Goal: Information Seeking & Learning: Learn about a topic

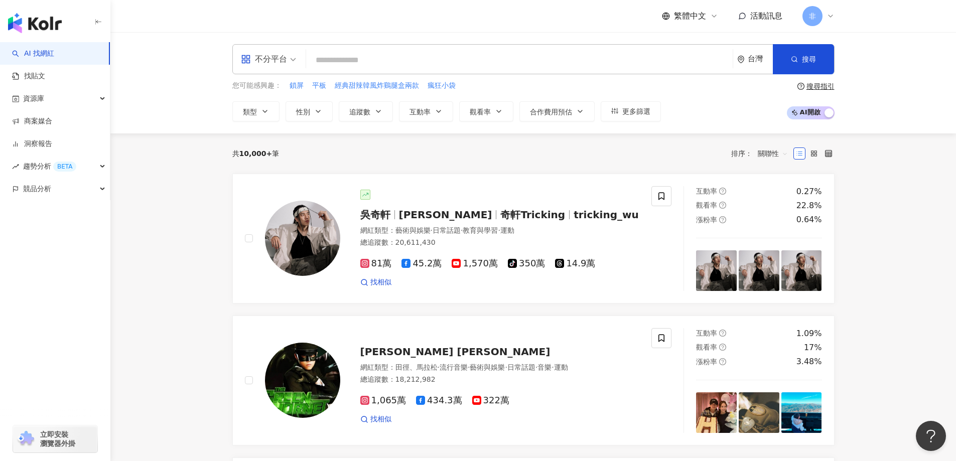
click at [406, 75] on div "不分平台 台灣 搜尋 您可能感興趣： 鎖屏 平板 經典甜辣韓風炸鷄腿盒兩款 瘋狂小袋 類型 性別 追蹤數 互動率 觀看率 合作費用預估 更多篩選 搜尋指引 A…" at bounding box center [533, 82] width 643 height 77
click at [394, 63] on input "search" at bounding box center [519, 60] width 419 height 19
click at [286, 56] on div "不分平台" at bounding box center [264, 59] width 46 height 16
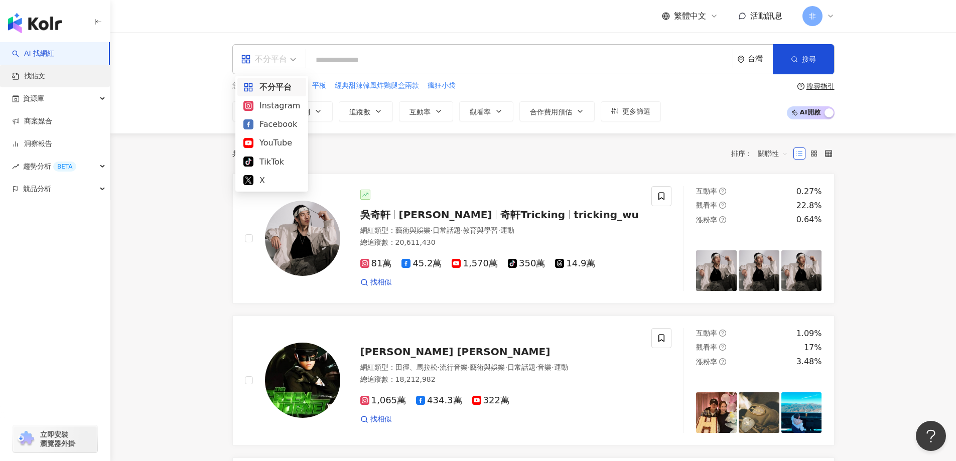
click at [45, 77] on link "找貼文" at bounding box center [28, 76] width 33 height 10
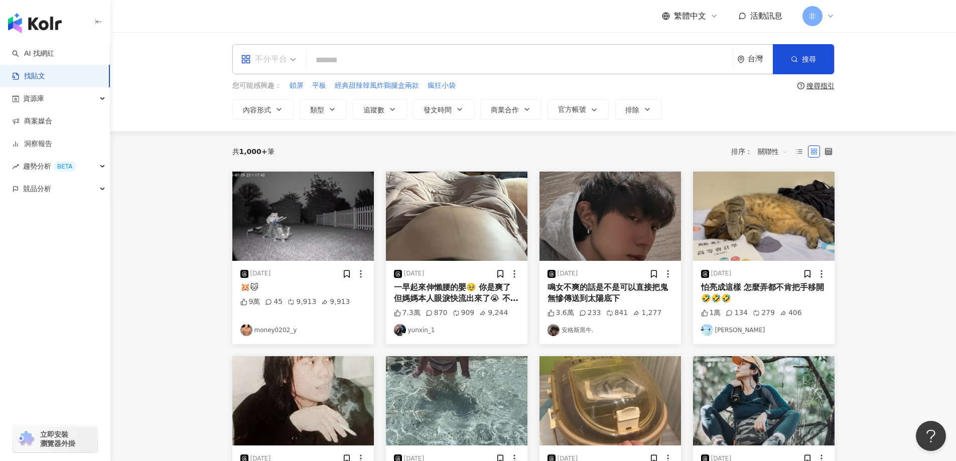
click at [273, 61] on div "不分平台" at bounding box center [264, 59] width 46 height 16
click at [283, 110] on div "Instagram" at bounding box center [272, 105] width 57 height 13
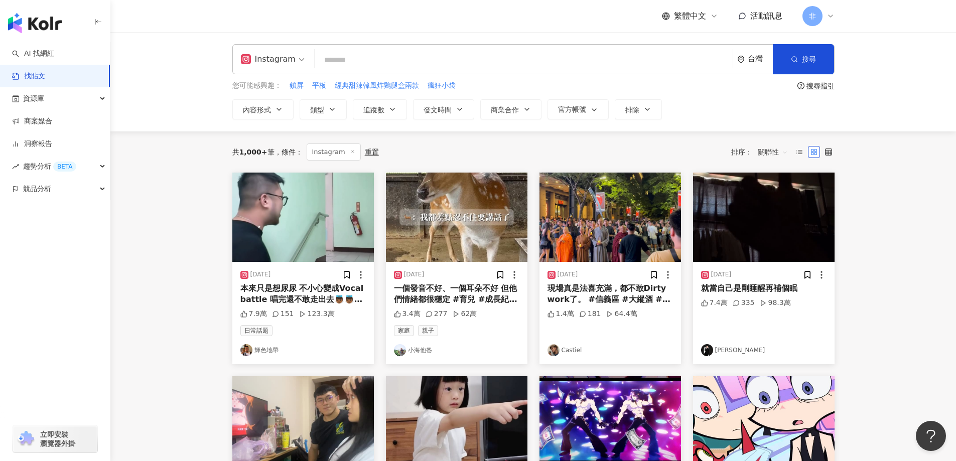
click at [361, 61] on input "search" at bounding box center [524, 60] width 410 height 22
type input "*"
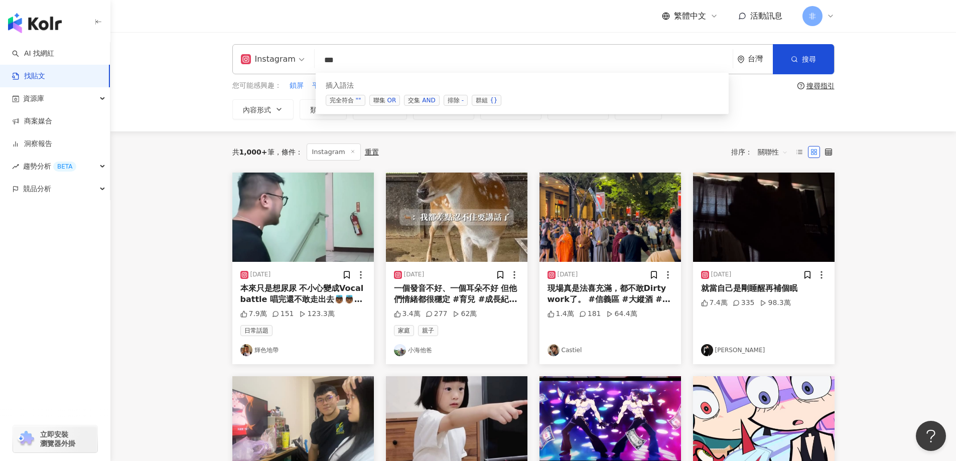
click at [427, 100] on div "AND" at bounding box center [428, 100] width 13 height 10
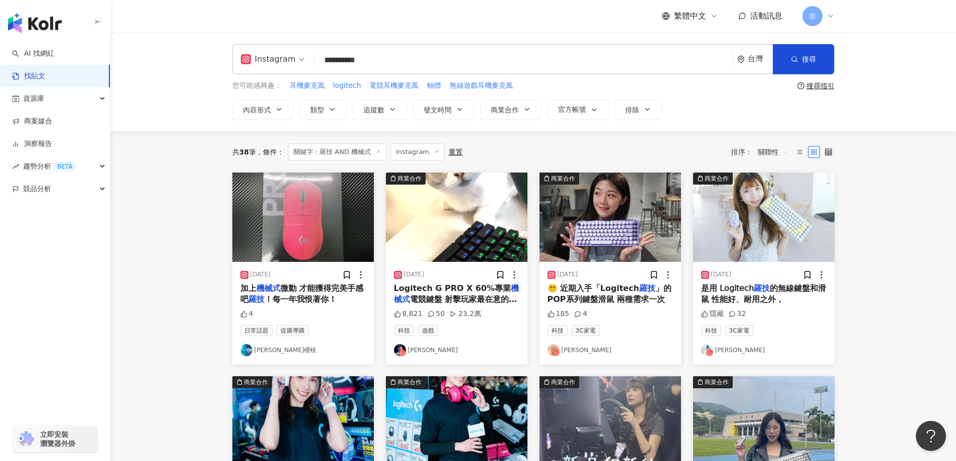
click at [170, 236] on main "**********" at bounding box center [533, 443] width 846 height 822
click at [475, 282] on div "2024/5/10 Logitech G PRO X 60%專業 機械式 電競鍵盤 射擊玩家最在意的就是操作手感！ 這把鍵盤專為射擊玩家設計 ✔️Keycon…" at bounding box center [457, 313] width 142 height 102
click at [470, 302] on span "電競鍵盤 射擊玩家最在意的就是操作手感！ 這把鍵盤專為射擊玩家設計 ✔️Keycontrol 自定義所有按鍵，在不同的遊戲中用你專屬的鍵位配置 鍵盤比好按更好…" at bounding box center [456, 356] width 124 height 122
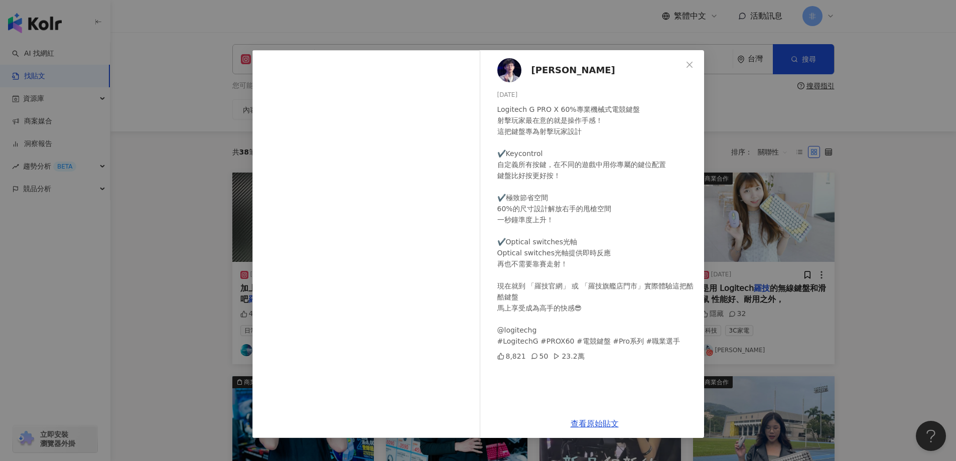
click at [805, 152] on div "張聖崙 2024/5/10 Logitech G PRO X 60%專業機械式電競鍵盤 射擊玩家最在意的就是操作手感！ 這把鍵盤專為射擊玩家設計 ✔️Keyc…" at bounding box center [478, 230] width 956 height 461
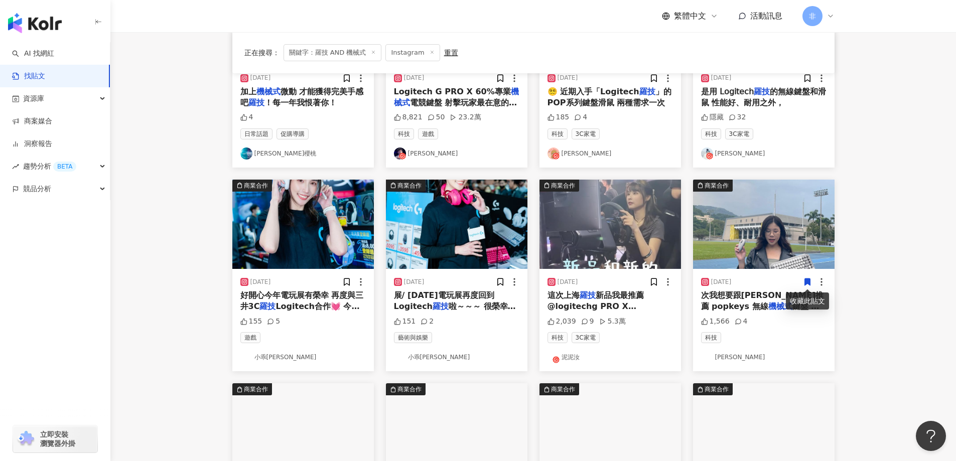
scroll to position [251, 0]
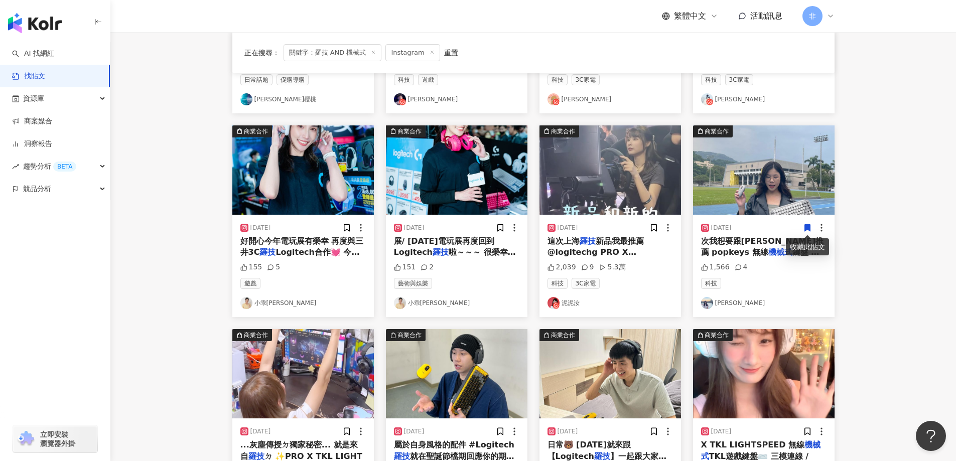
click at [581, 239] on mark "羅技" at bounding box center [588, 241] width 16 height 10
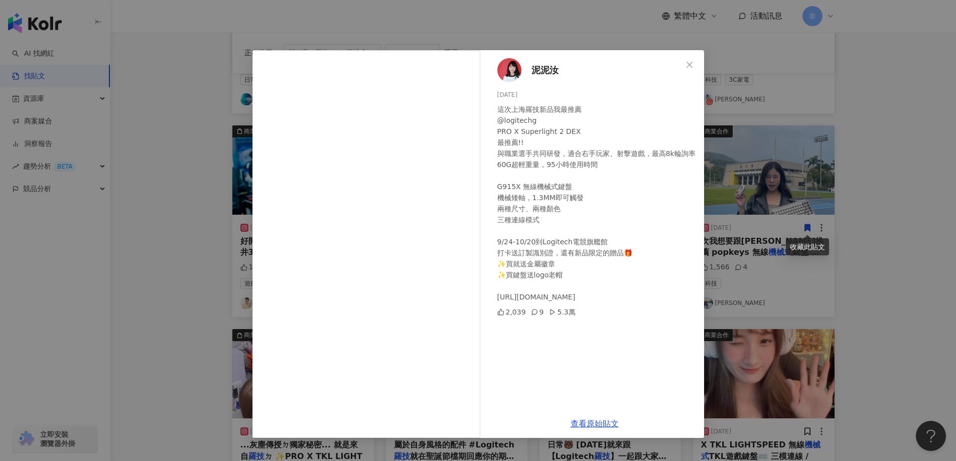
click at [804, 231] on div "泥泥汝 2024/10/9 這次上海羅技新品我最推薦 @logitechg PRO X Superlight 2 DEX 最推薦!! 與職業選手共同研發，適合…" at bounding box center [478, 230] width 956 height 461
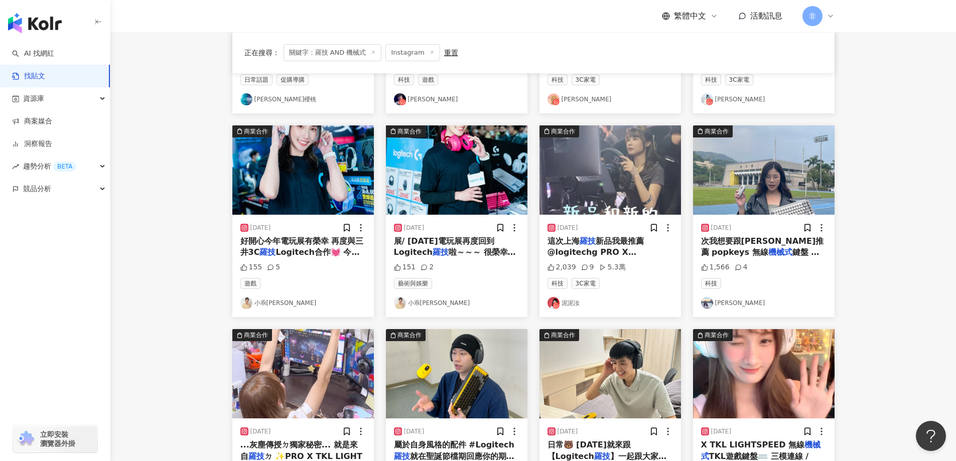
scroll to position [402, 0]
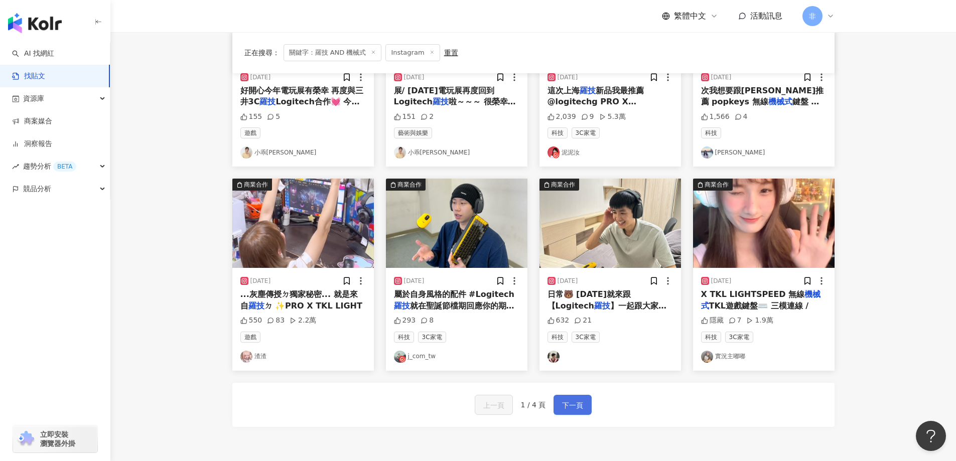
click at [576, 412] on button "下一頁" at bounding box center [573, 405] width 38 height 20
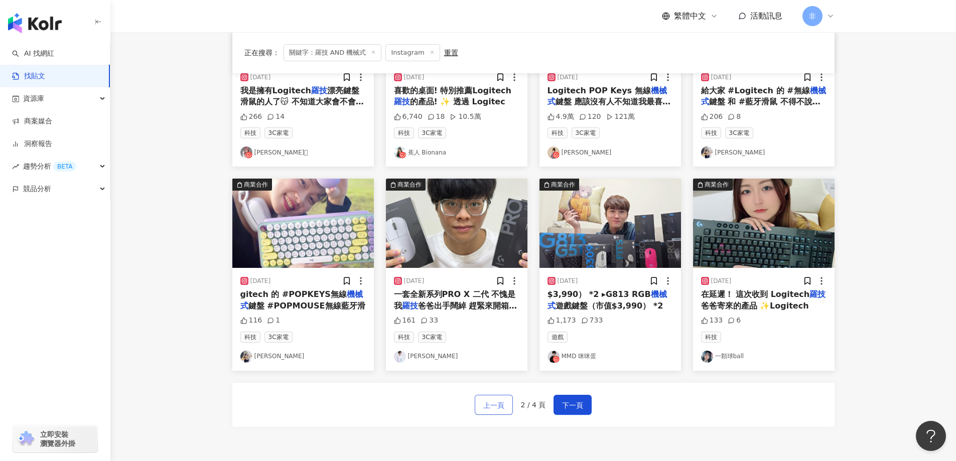
click at [494, 409] on span "上一頁" at bounding box center [493, 406] width 21 height 12
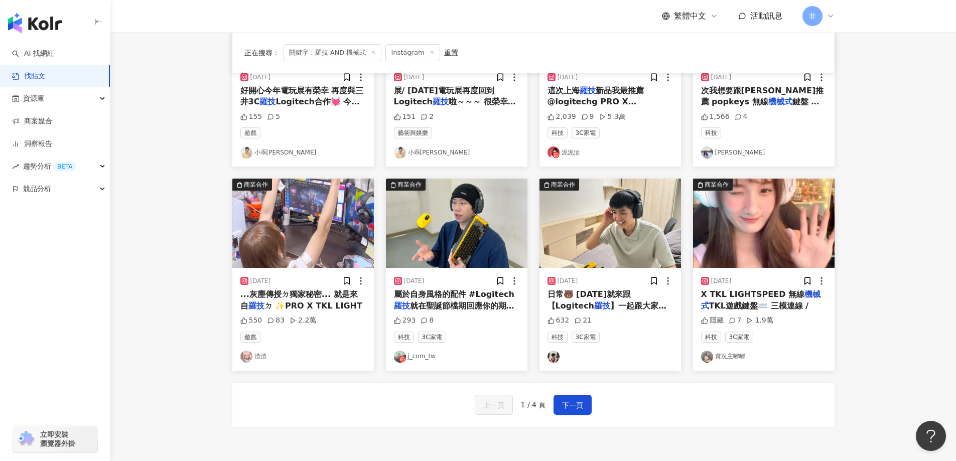
click at [459, 303] on span "就在聖誕節檔期回應你的期待 #P" at bounding box center [454, 311] width 120 height 21
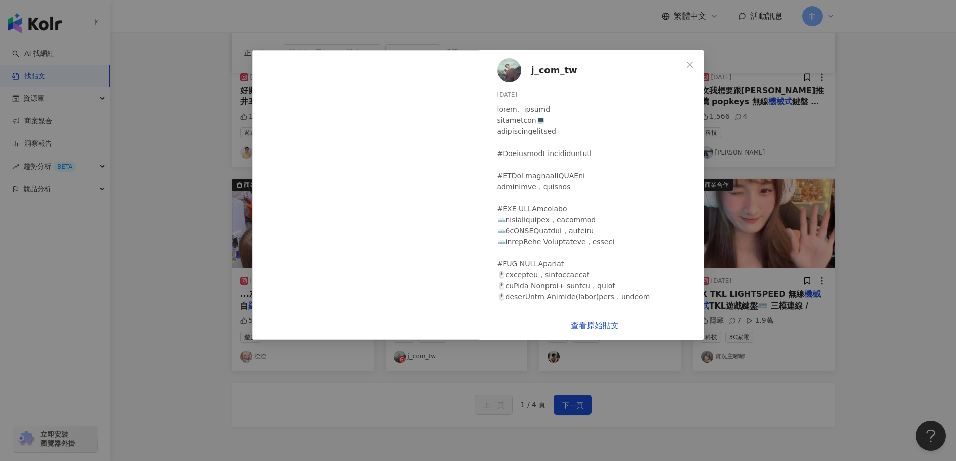
click at [758, 206] on div "j_com_tw 2024/1/1 293 8 查看原始貼文" at bounding box center [478, 230] width 956 height 461
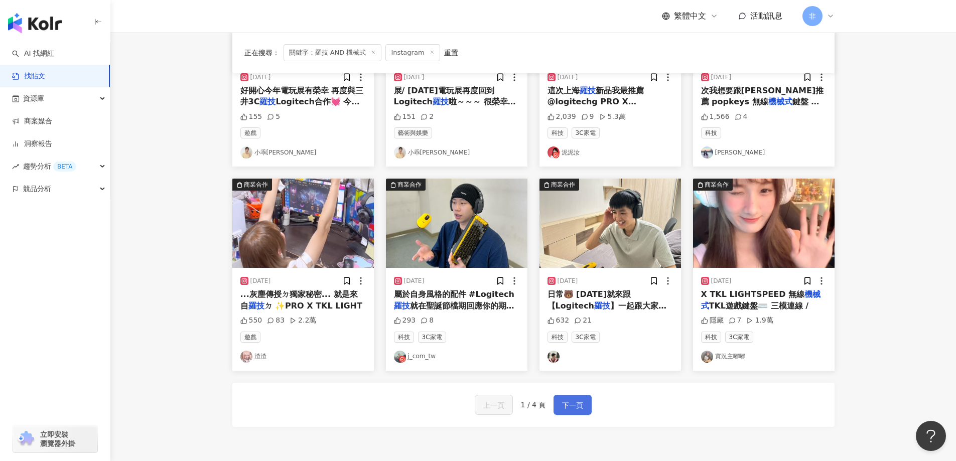
click at [573, 408] on span "下一頁" at bounding box center [572, 406] width 21 height 12
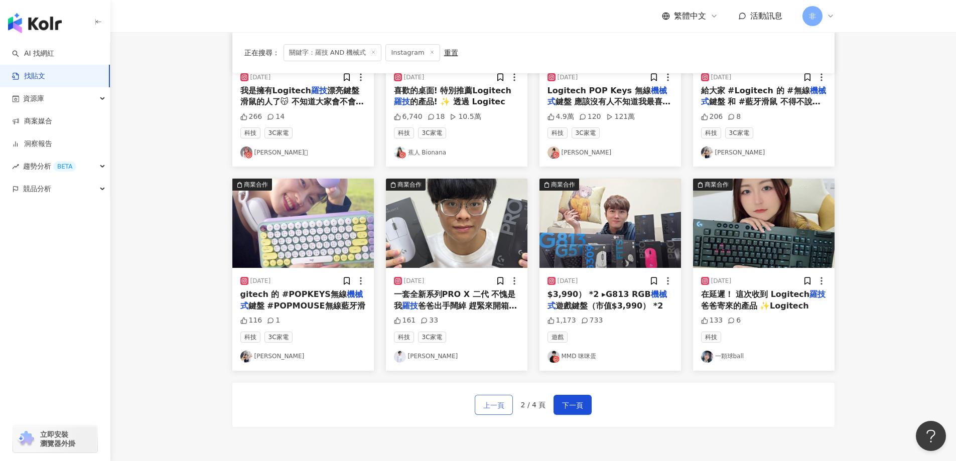
click at [496, 404] on span "上一頁" at bounding box center [493, 406] width 21 height 12
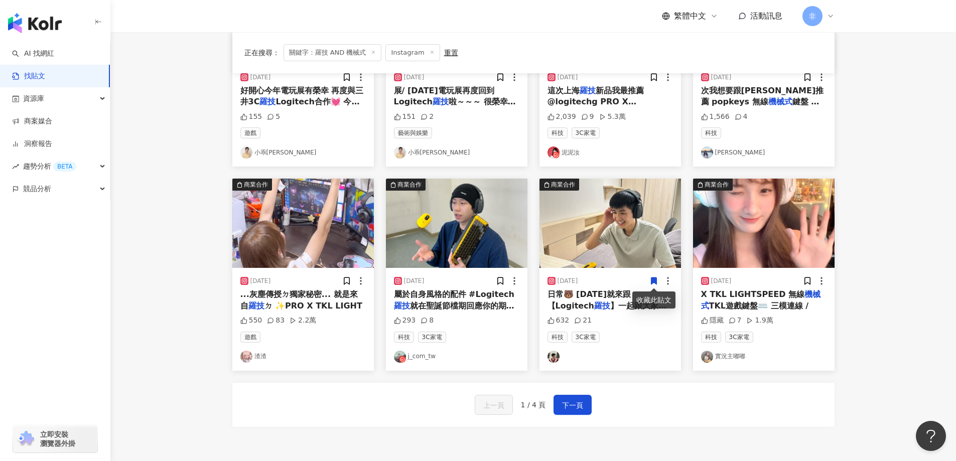
click at [624, 257] on img at bounding box center [611, 223] width 142 height 89
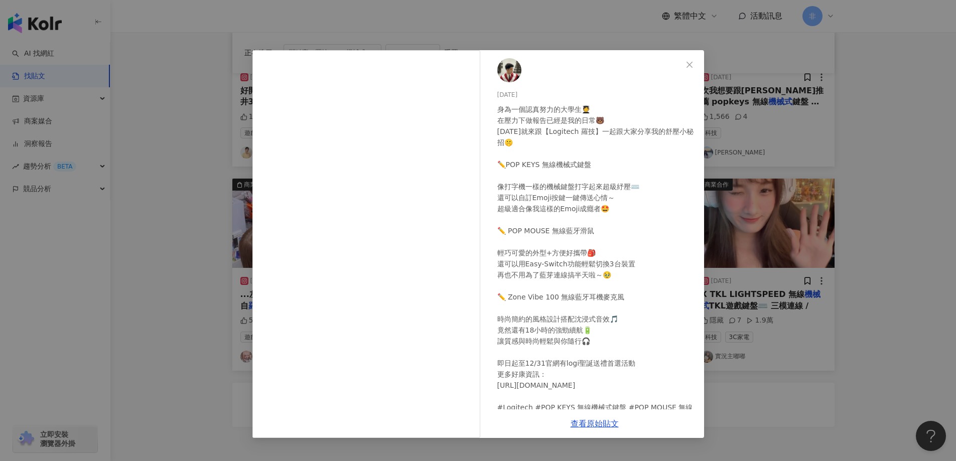
click at [877, 104] on div "2023/12/15 身為一個認真努力的大學生🧑‍🎓 在壓力下做報告已經是我的日常🐻 今天就來跟【Logitech 羅技】一起跟大家分享我的舒壓小秘招🤫 ✏️…" at bounding box center [478, 230] width 956 height 461
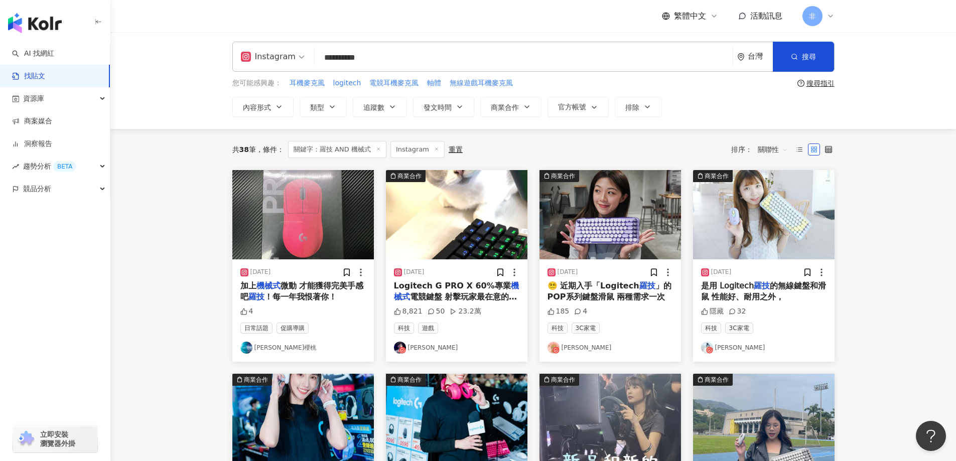
scroll to position [0, 0]
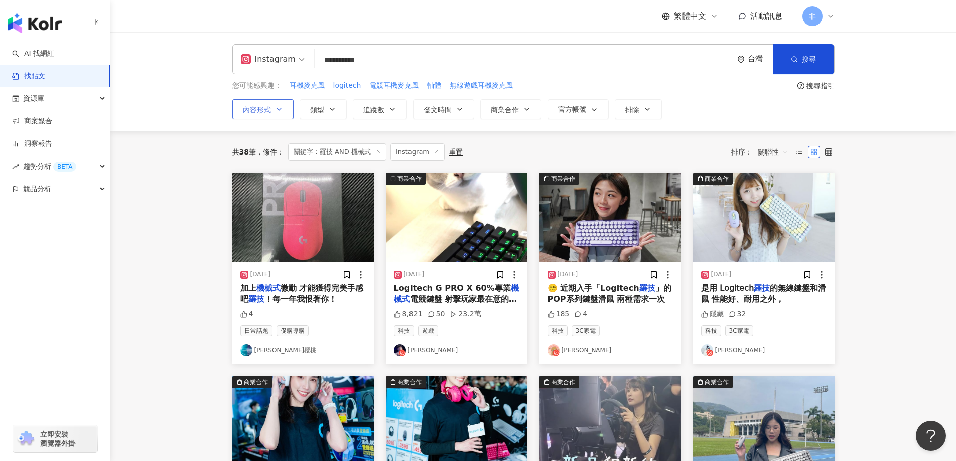
click at [273, 111] on button "內容形式" at bounding box center [262, 109] width 61 height 20
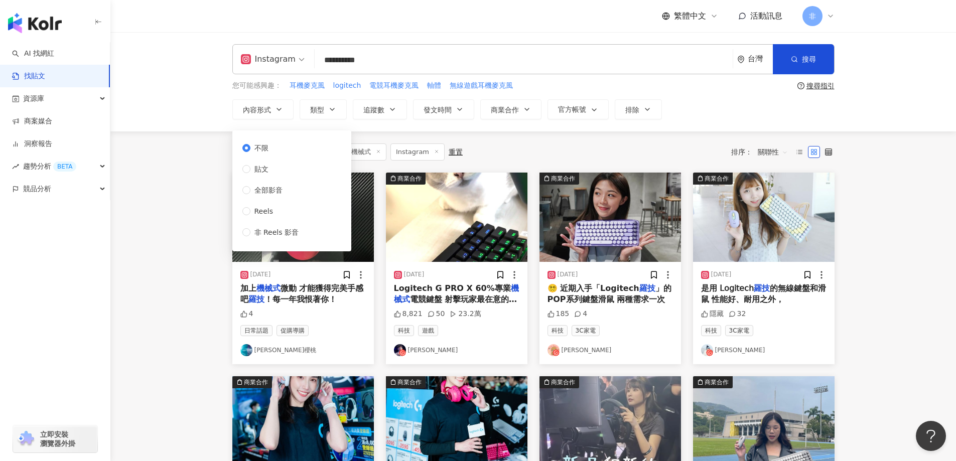
click at [901, 188] on main "**********" at bounding box center [533, 443] width 846 height 822
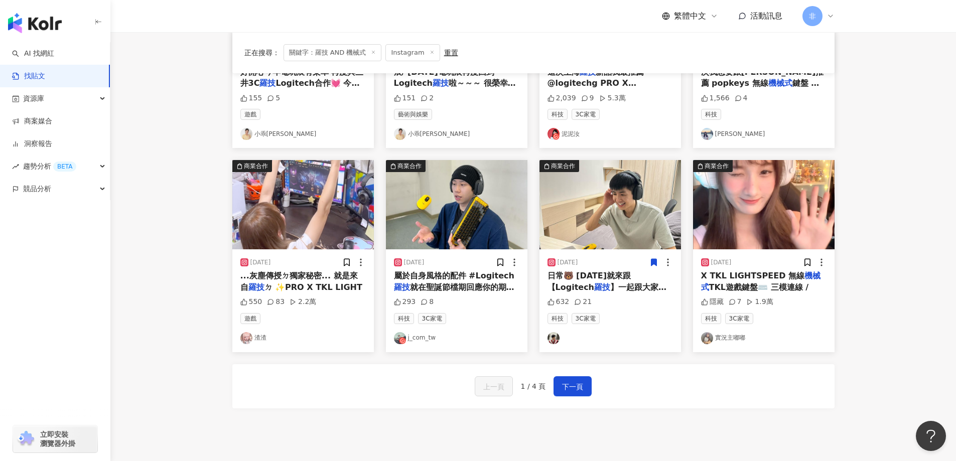
scroll to position [502, 0]
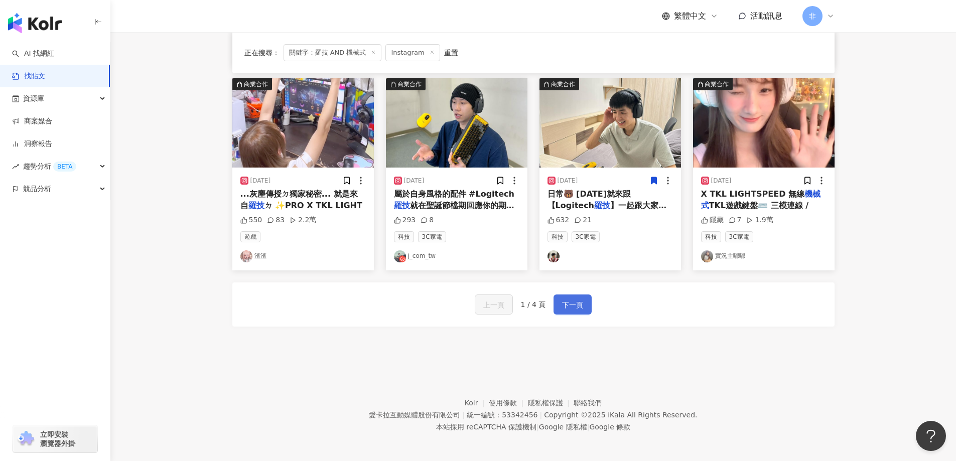
click at [581, 308] on span "下一頁" at bounding box center [572, 305] width 21 height 12
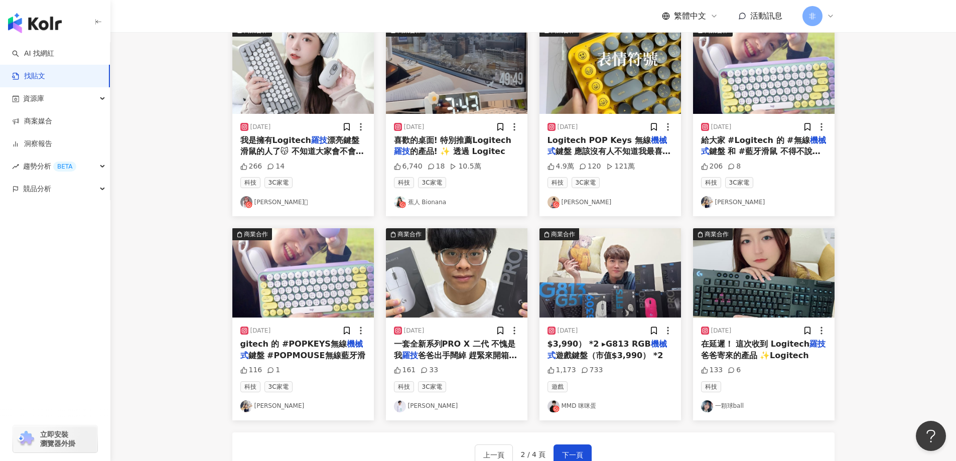
scroll to position [452, 0]
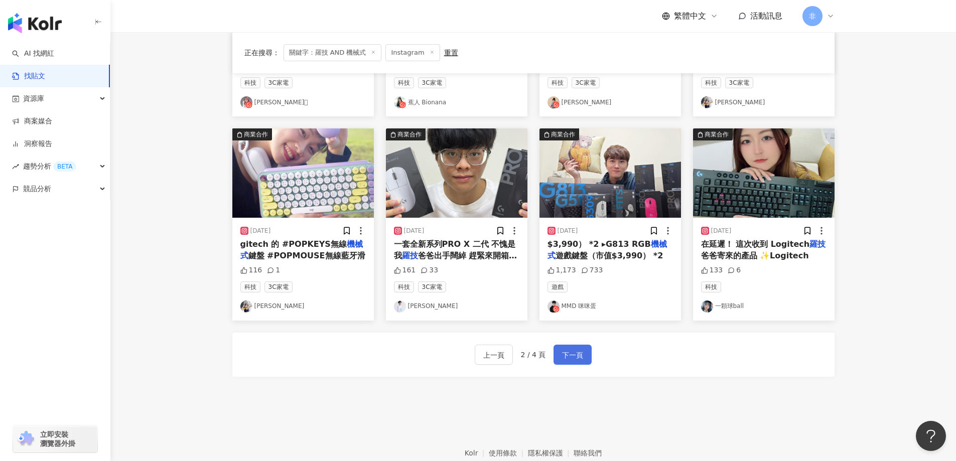
click at [573, 360] on span "下一頁" at bounding box center [572, 355] width 21 height 12
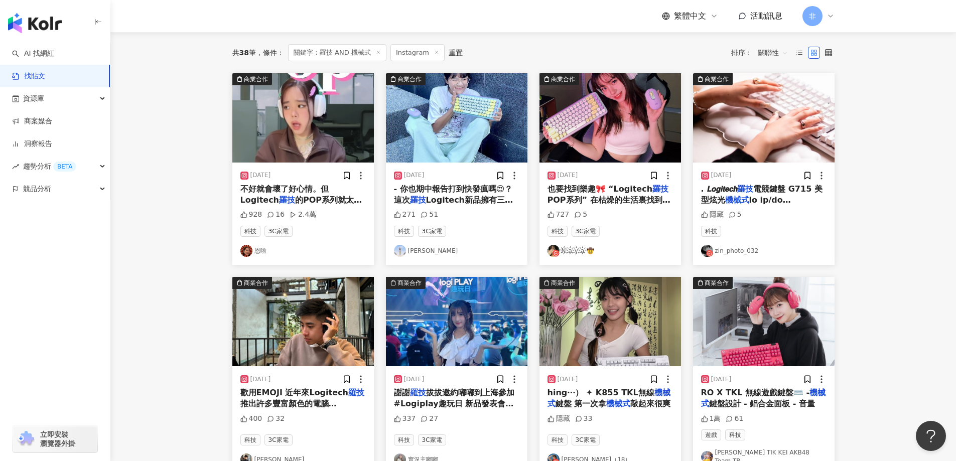
scroll to position [0, 0]
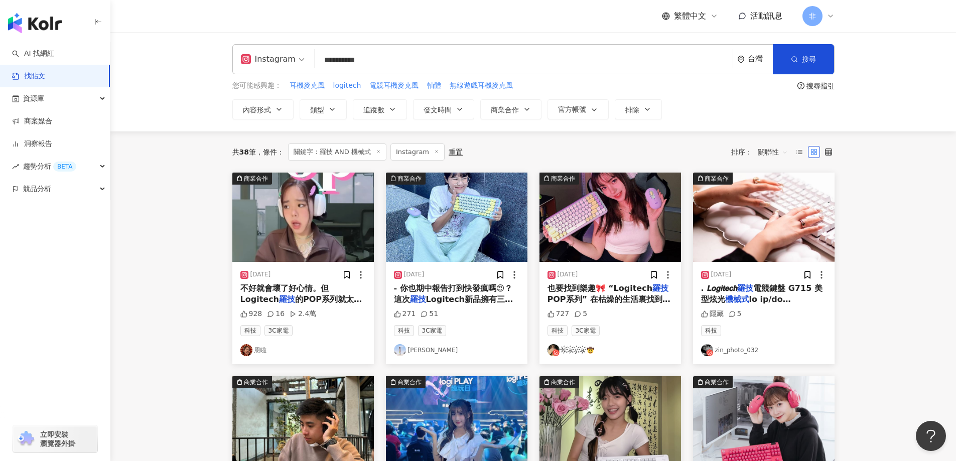
click at [791, 224] on img at bounding box center [764, 217] width 142 height 89
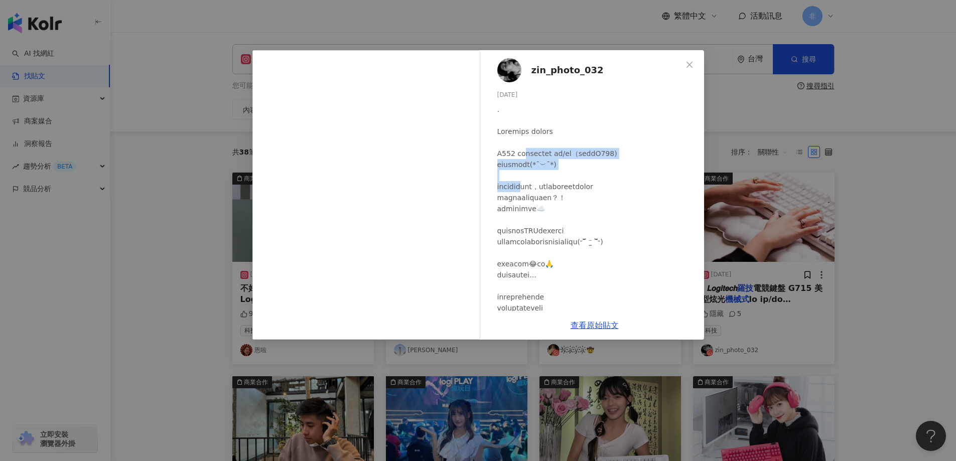
drag, startPoint x: 558, startPoint y: 160, endPoint x: 568, endPoint y: 171, distance: 14.9
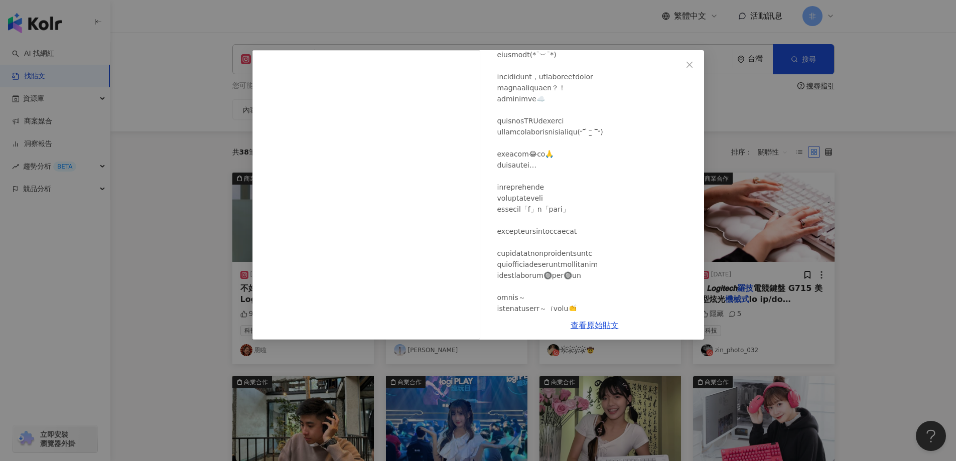
scroll to position [201, 0]
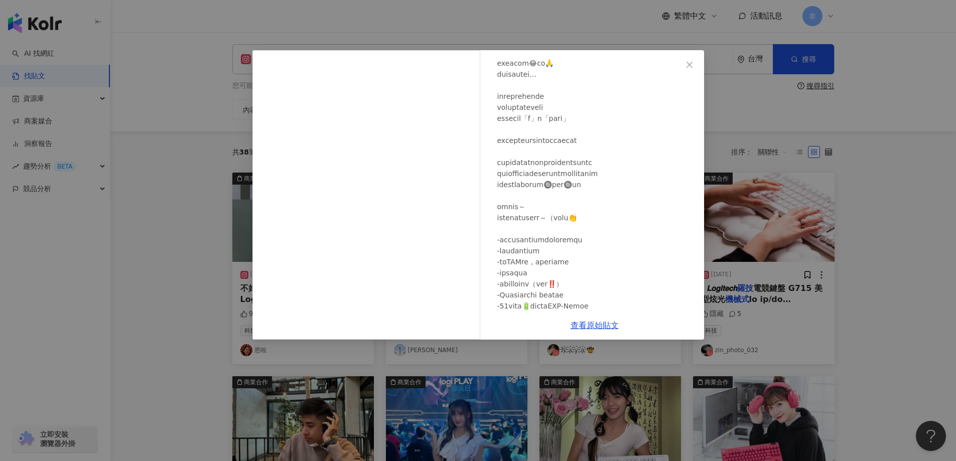
click at [859, 215] on div "zin_photo_032 2023/10/25 隱藏 5 查看原始貼文" at bounding box center [478, 230] width 956 height 461
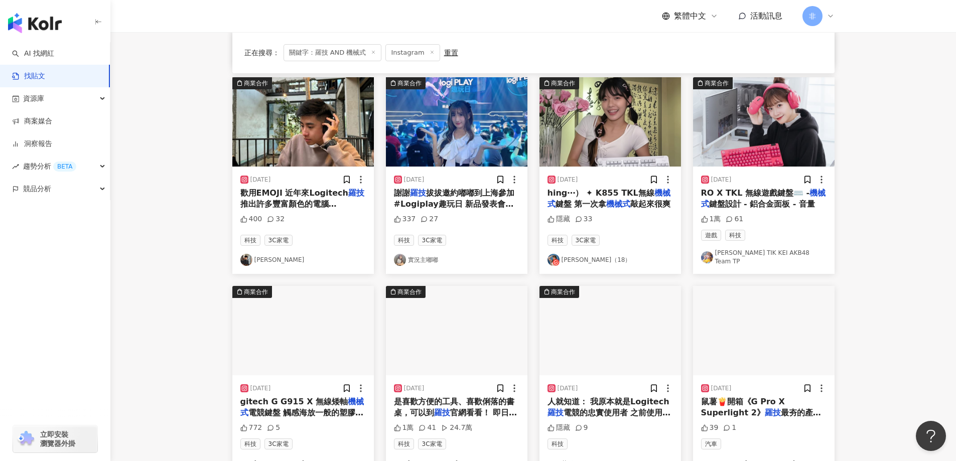
scroll to position [402, 0]
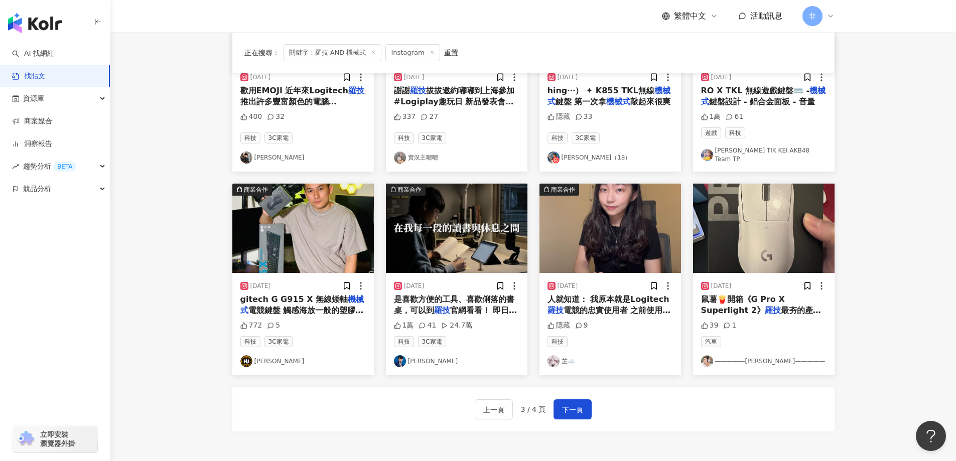
click at [459, 295] on span "是喜歡方便的工具、喜歡俐落的書桌，可以到" at bounding box center [454, 305] width 120 height 21
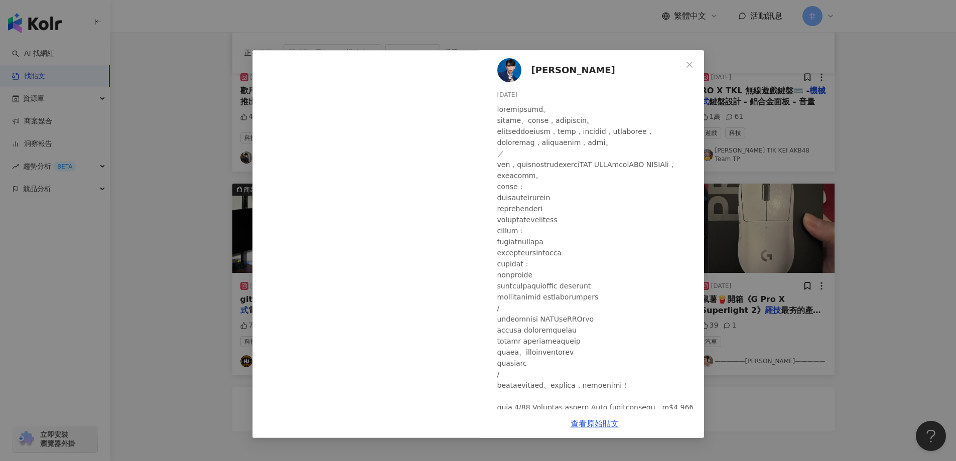
click at [770, 97] on div "劉良成 2024/1/22 1萬 41 24.7萬 查看原始貼文" at bounding box center [478, 230] width 956 height 461
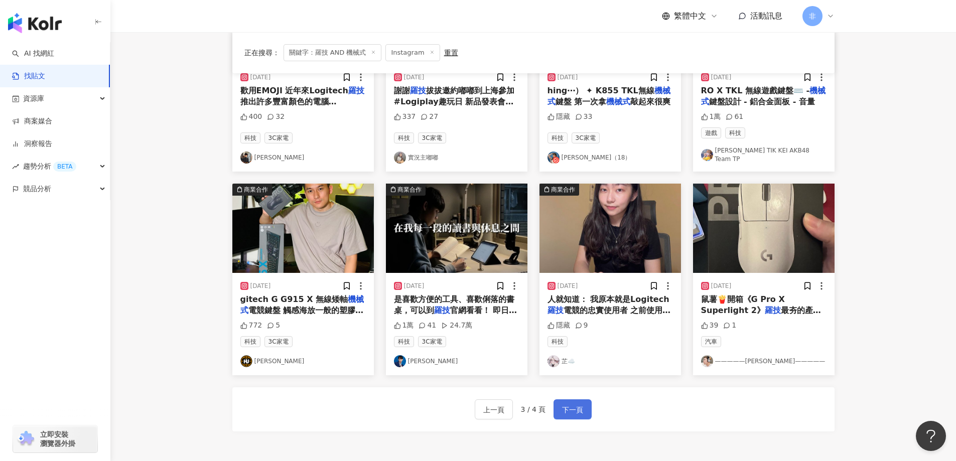
click at [568, 409] on span "下一頁" at bounding box center [572, 410] width 21 height 12
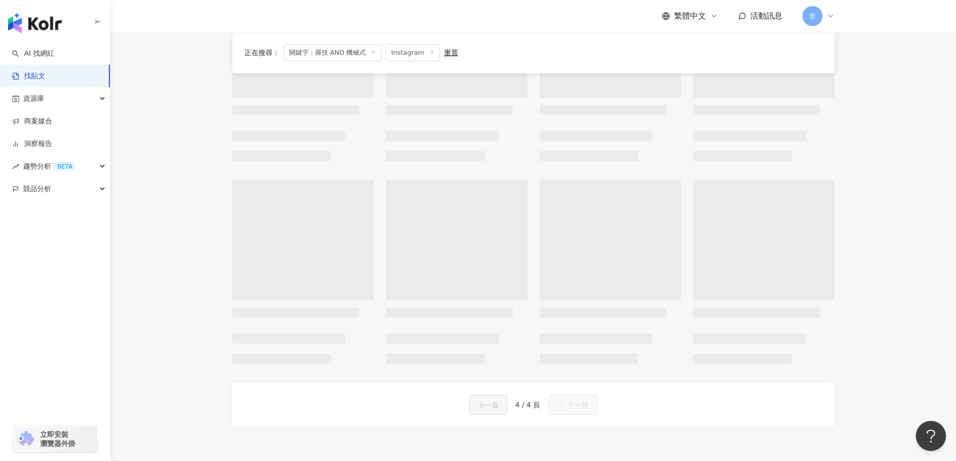
scroll to position [0, 0]
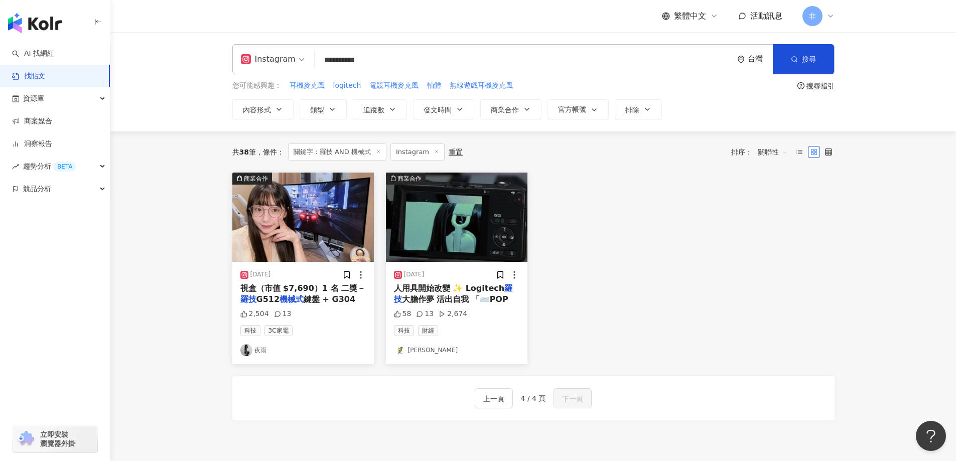
click at [304, 298] on span "鍵盤 + G304" at bounding box center [330, 300] width 52 height 10
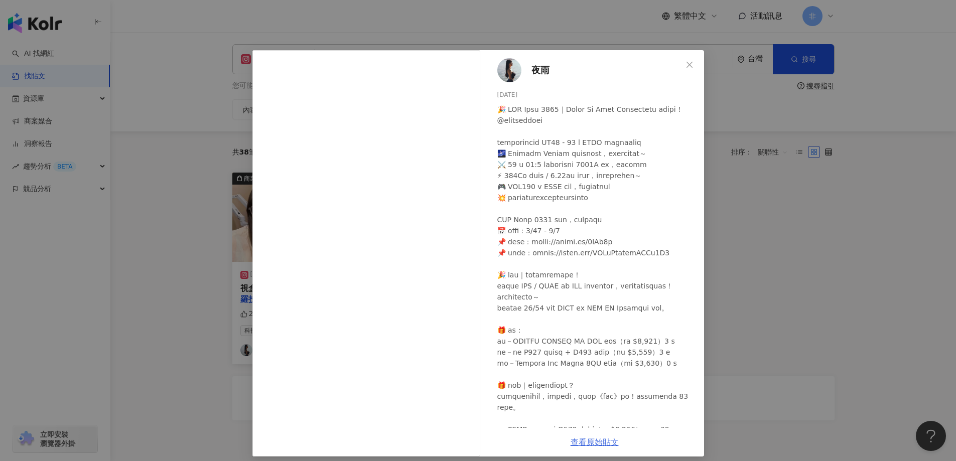
drag, startPoint x: 601, startPoint y: 433, endPoint x: 591, endPoint y: 440, distance: 12.0
click at [751, 159] on div "夜雨 2025/7/31 2,504 13 查看原始貼文" at bounding box center [478, 230] width 956 height 461
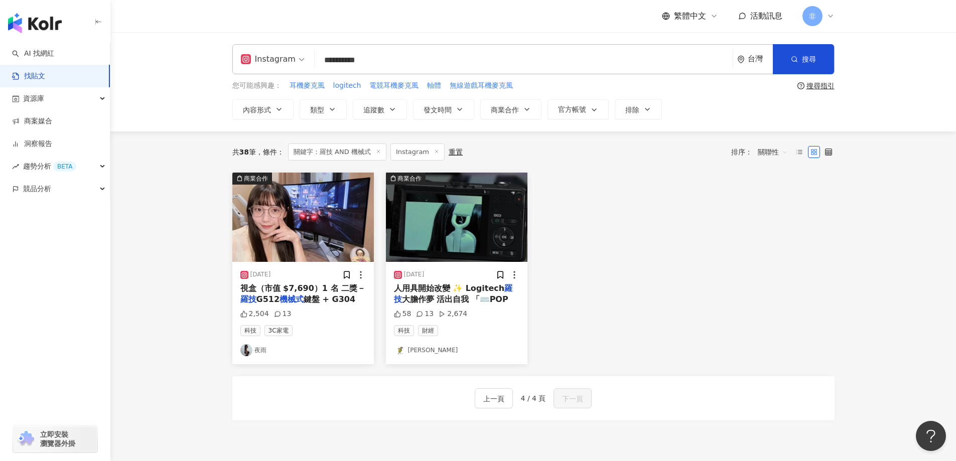
click at [441, 224] on img at bounding box center [457, 217] width 142 height 89
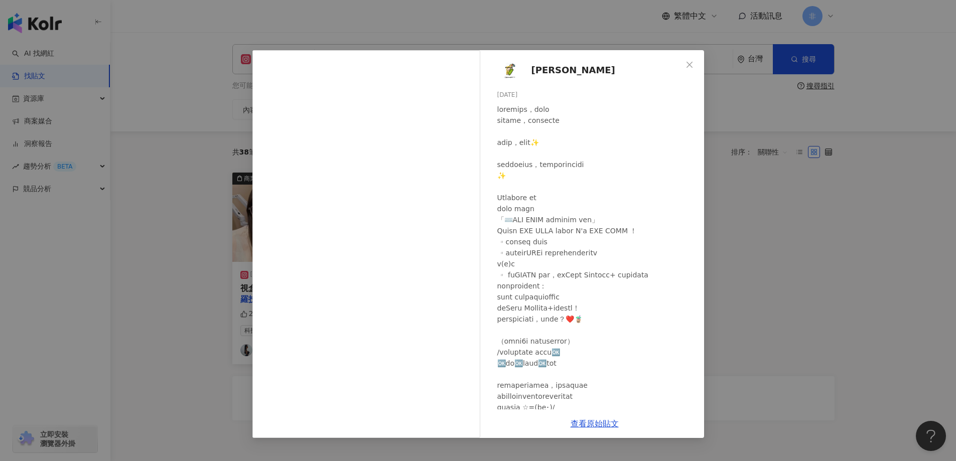
click at [741, 152] on div "孫 SUN 2023/12/20 58 13 2,674 查看原始貼文" at bounding box center [478, 230] width 956 height 461
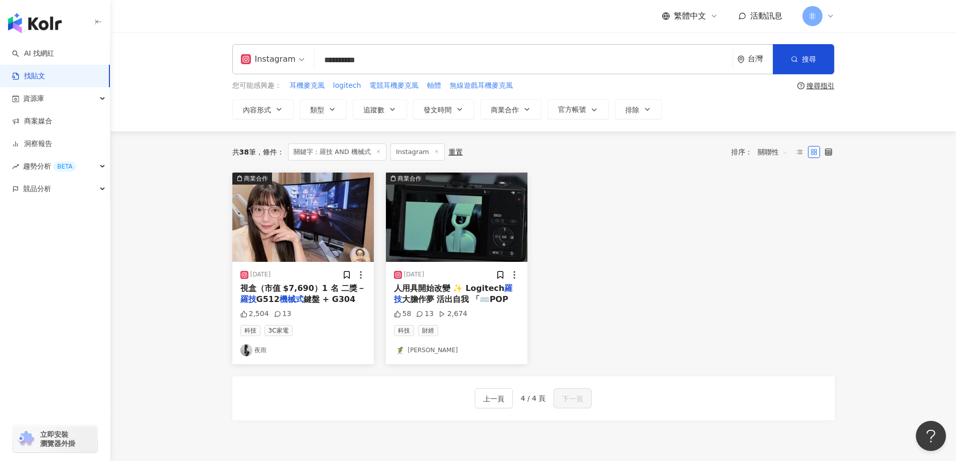
click at [487, 58] on input "**********" at bounding box center [524, 60] width 410 height 22
type input "*"
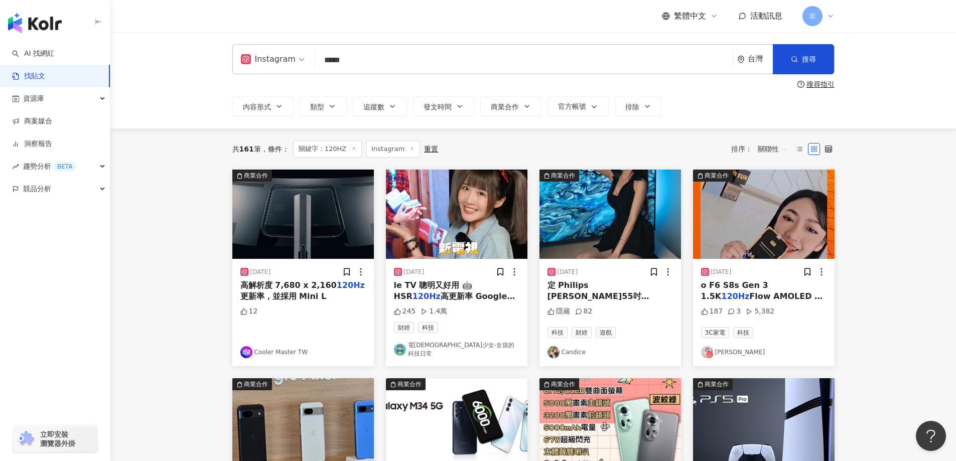
click at [457, 72] on div "Instagram 120HZ ***** 台灣 搜尋 searchOperator 插入語法 完全符合 "" 聯集 OR 交集 AND 排除 - 群組 {}" at bounding box center [533, 59] width 602 height 30
click at [472, 62] on input "*****" at bounding box center [524, 60] width 410 height 22
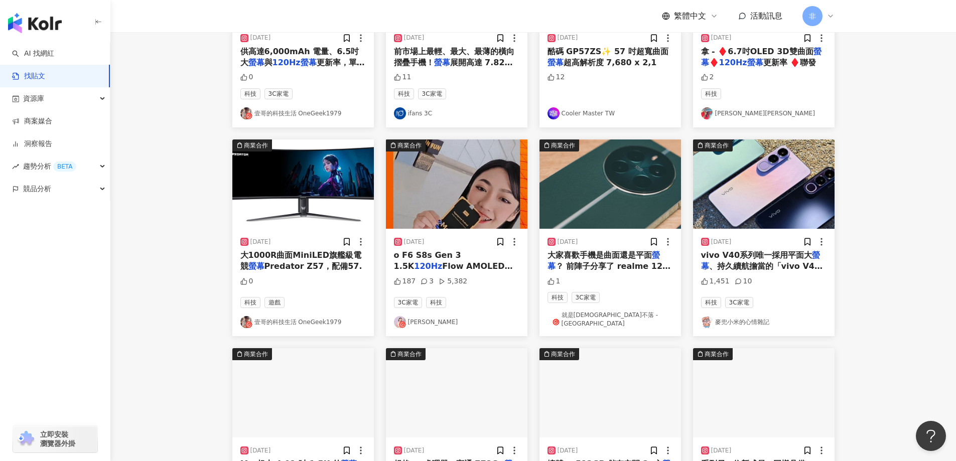
scroll to position [402, 0]
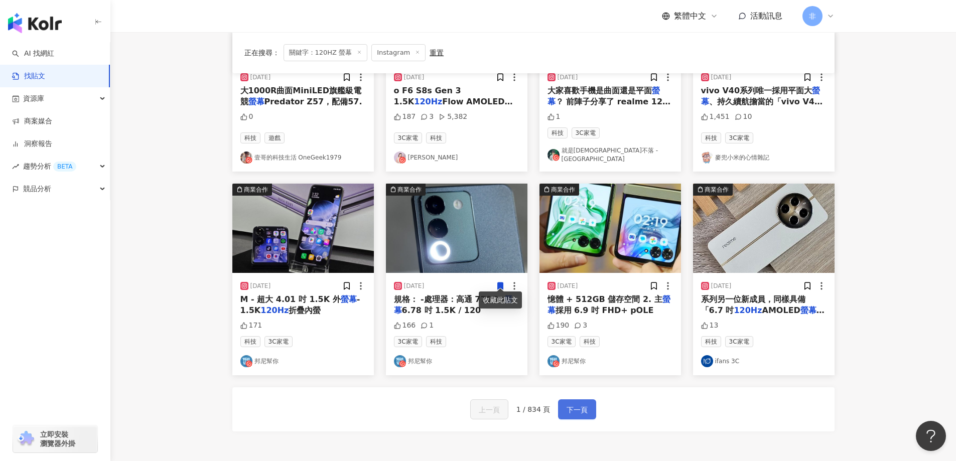
click at [579, 407] on span "下一頁" at bounding box center [577, 410] width 21 height 12
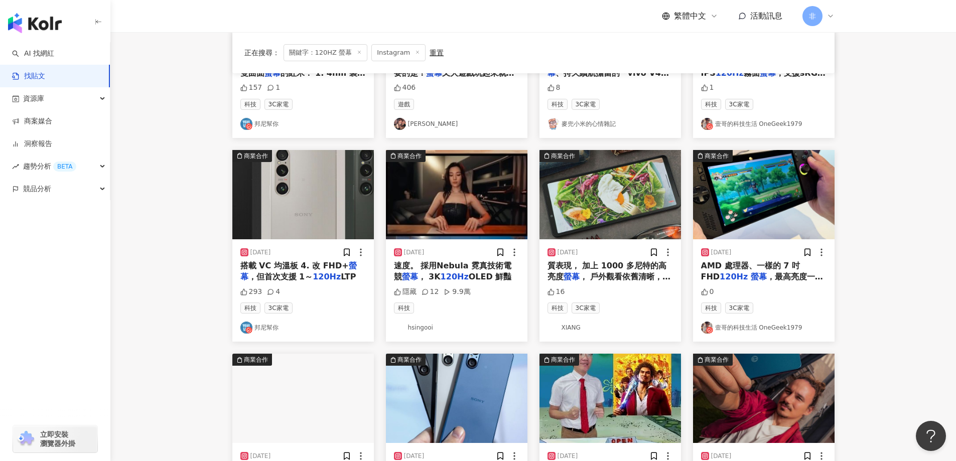
scroll to position [100, 0]
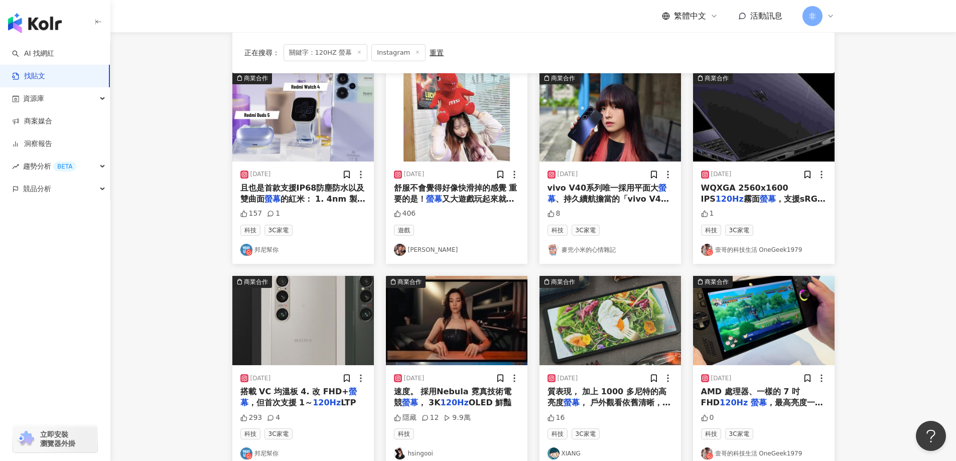
click at [788, 191] on span "WQXGA 2560x1600 IPS" at bounding box center [744, 193] width 87 height 21
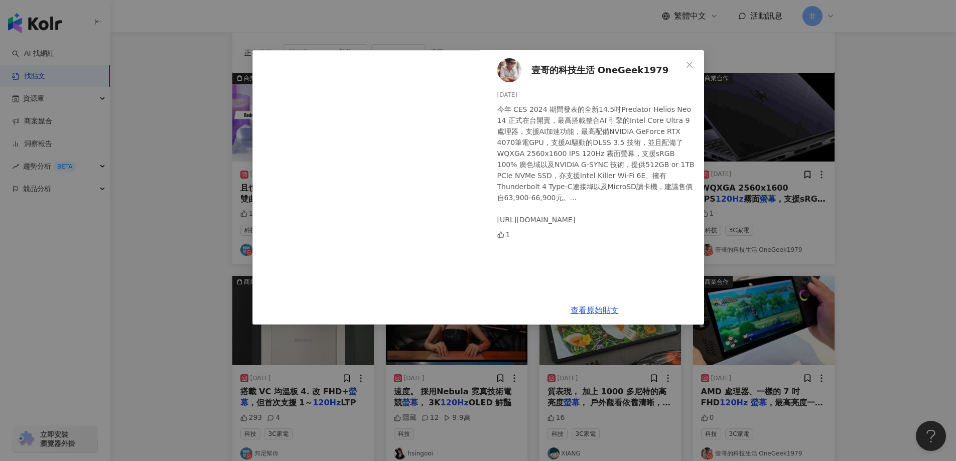
click at [194, 272] on div "壹哥的科技生活 OneGeek1979 2024/5/23 今年 CES 2024 期間發表的全新14.5吋Predator Helios Neo 14 正式…" at bounding box center [478, 230] width 956 height 461
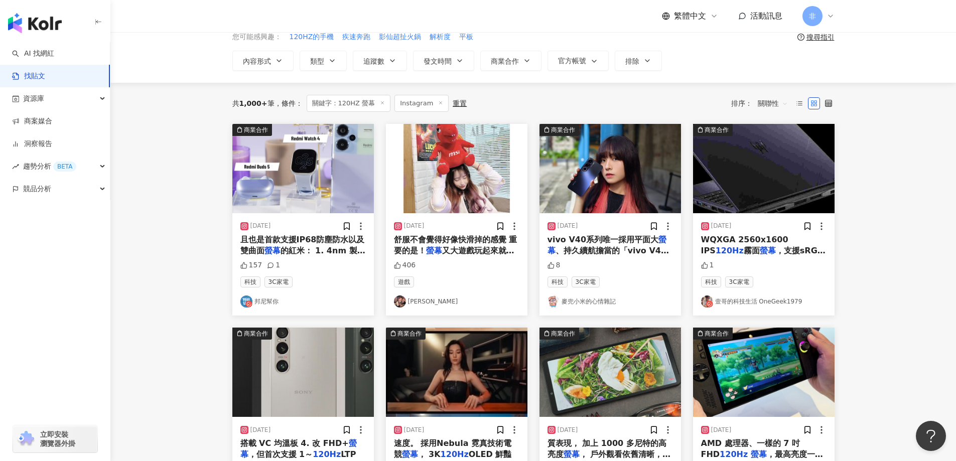
scroll to position [0, 0]
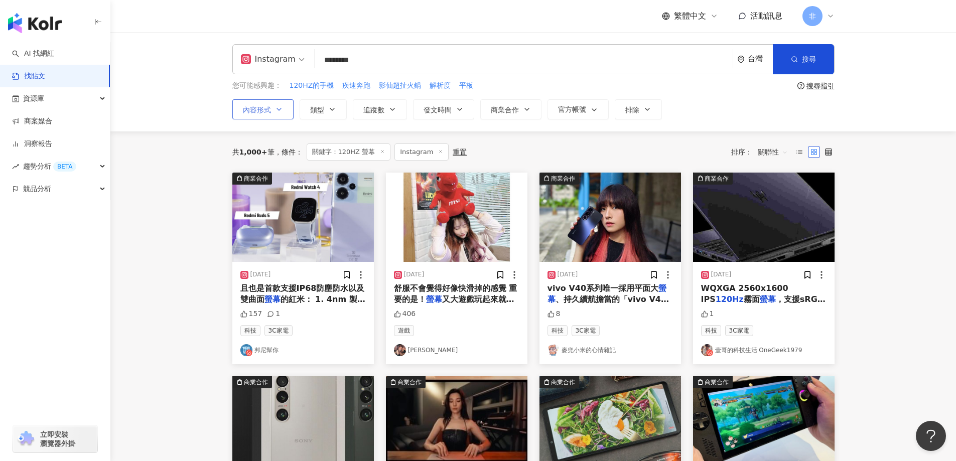
click at [249, 108] on span "內容形式" at bounding box center [257, 110] width 28 height 8
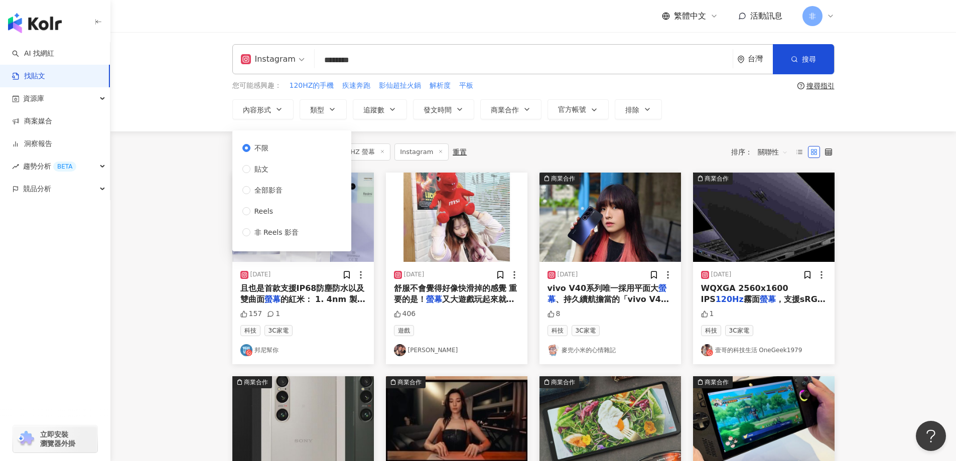
click at [359, 63] on input "********" at bounding box center [524, 60] width 410 height 22
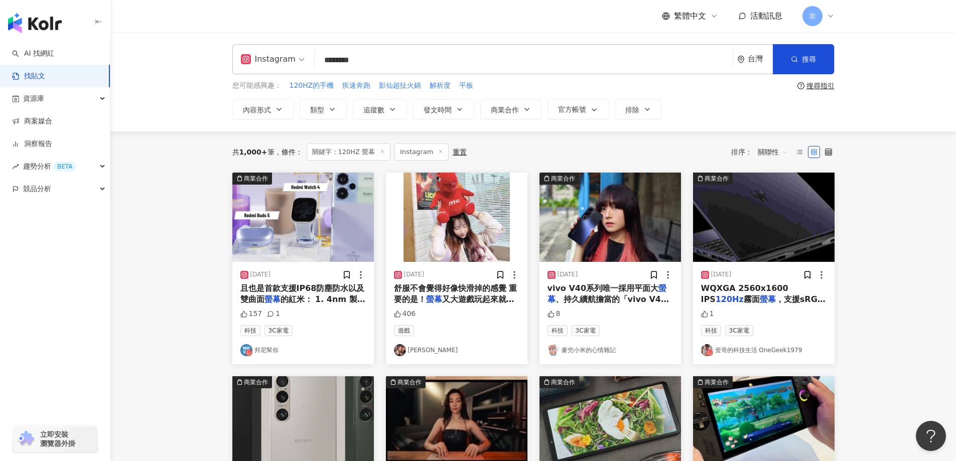
click at [348, 63] on input "********" at bounding box center [524, 60] width 410 height 22
click at [362, 54] on input "********" at bounding box center [524, 60] width 410 height 22
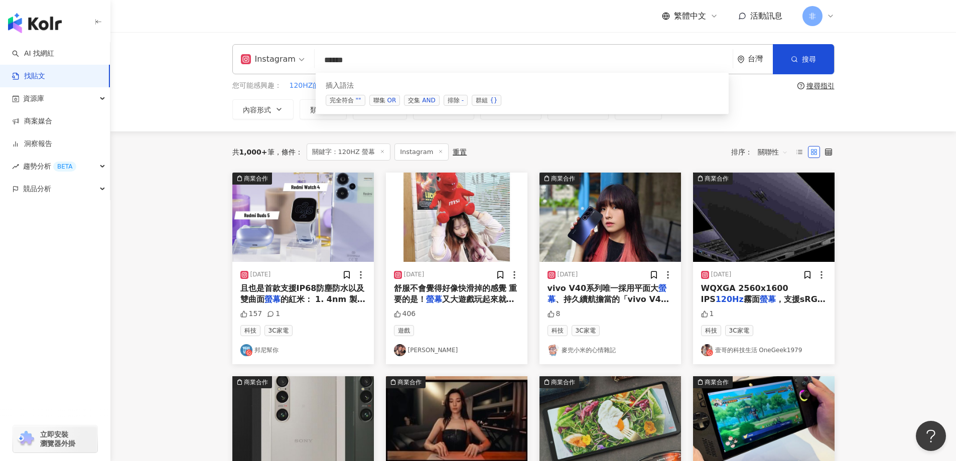
click at [420, 106] on div "插入語法 完全符合 "" 聯集 OR 交集 AND 排除 - 群組 {}" at bounding box center [522, 94] width 413 height 42
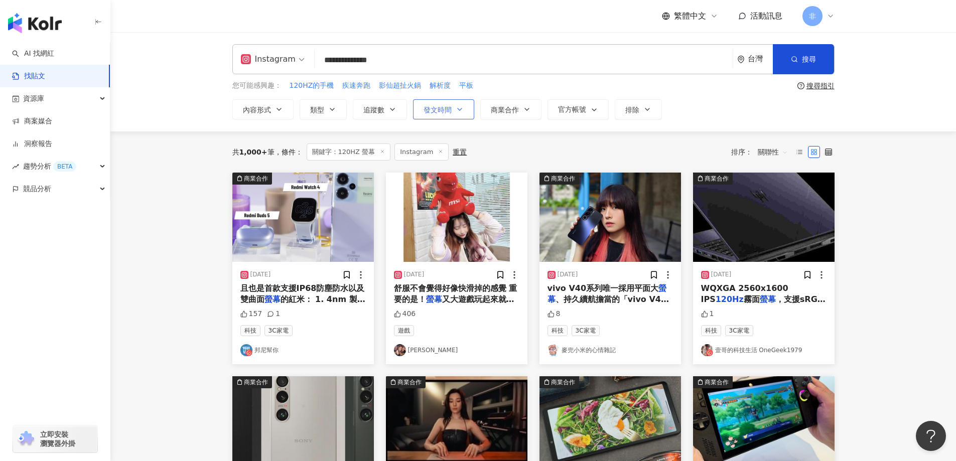
type input "**********"
click at [423, 104] on button "發文時間" at bounding box center [443, 109] width 61 height 20
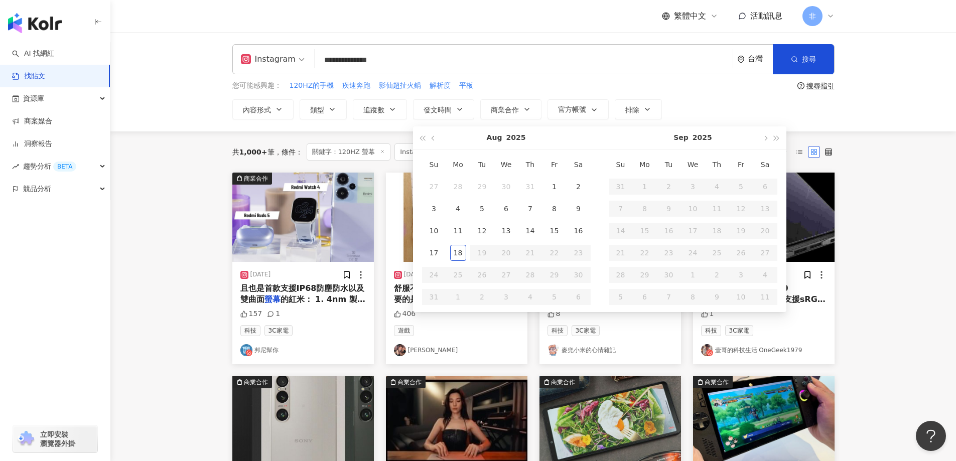
click at [437, 33] on div "**********" at bounding box center [533, 81] width 846 height 99
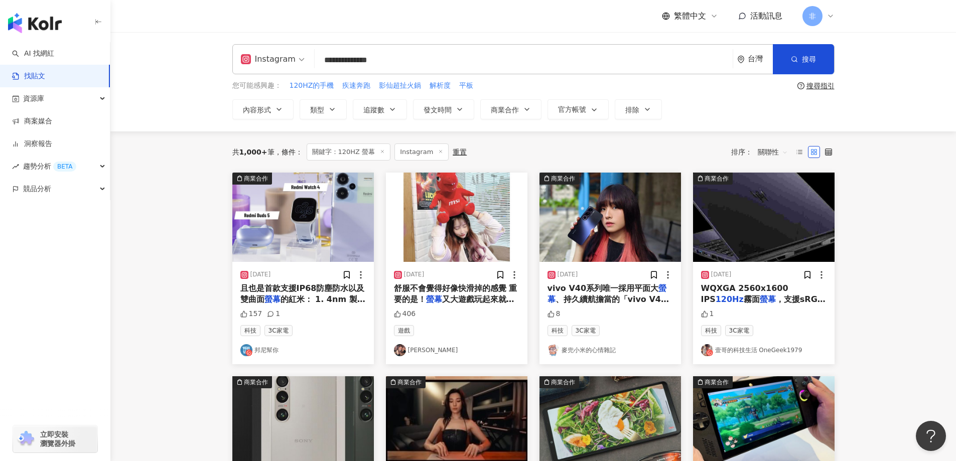
click at [404, 61] on input "**********" at bounding box center [524, 60] width 410 height 22
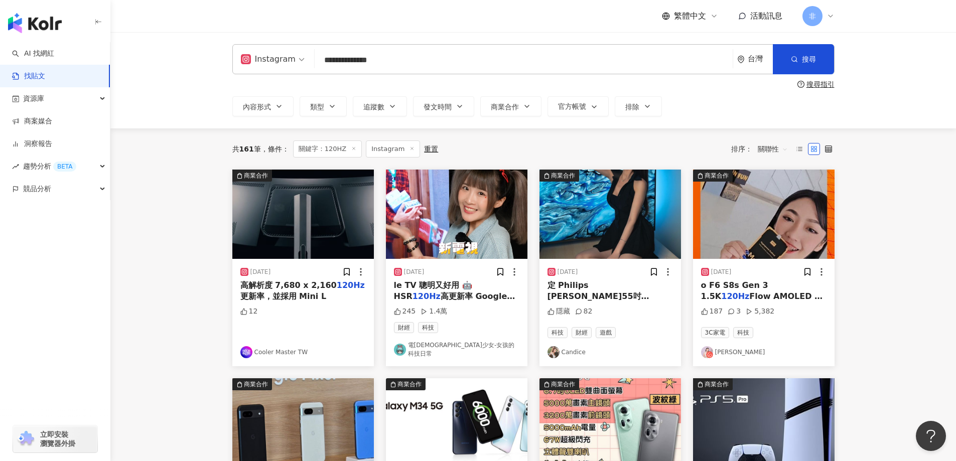
drag, startPoint x: 360, startPoint y: 61, endPoint x: 294, endPoint y: 61, distance: 66.8
click at [294, 61] on div "**********" at bounding box center [533, 59] width 602 height 30
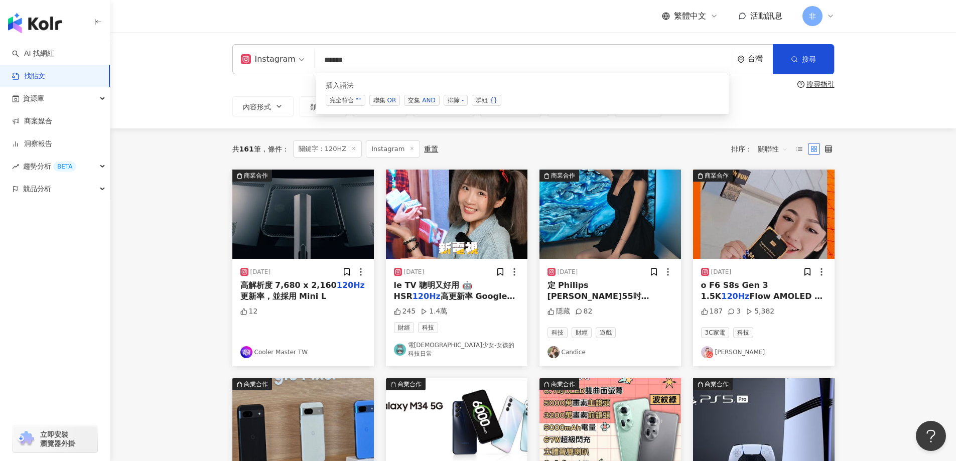
click at [432, 102] on div "AND" at bounding box center [428, 100] width 13 height 10
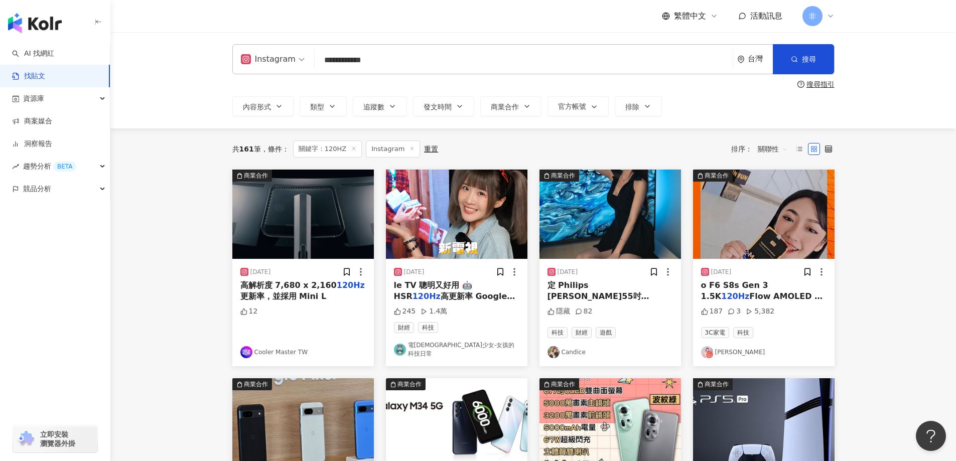
type input "**********"
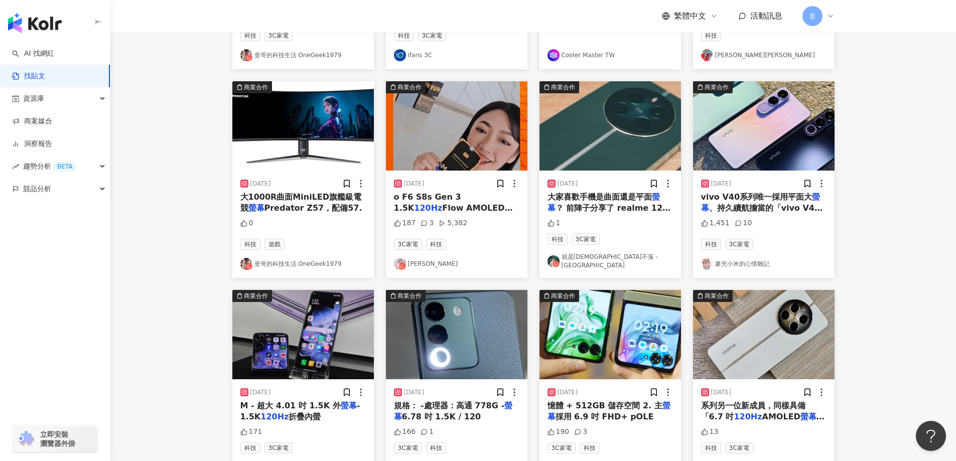
scroll to position [402, 0]
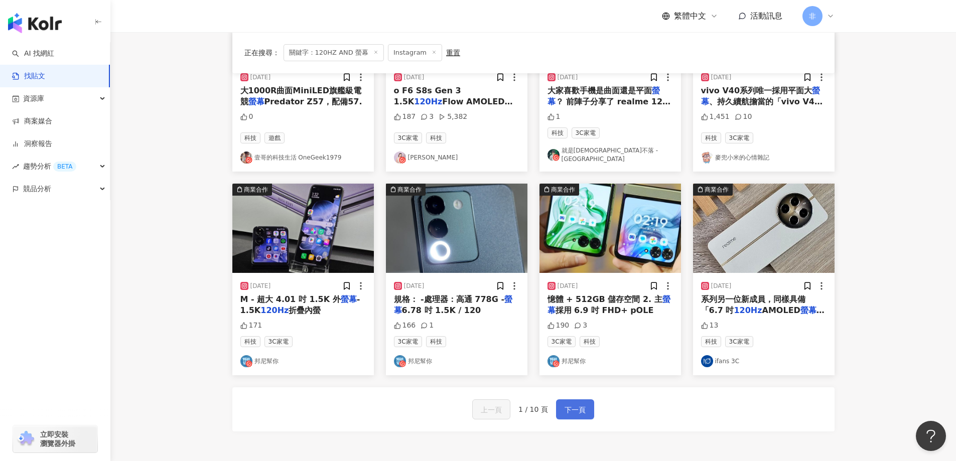
click at [582, 400] on button "下一頁" at bounding box center [575, 410] width 38 height 20
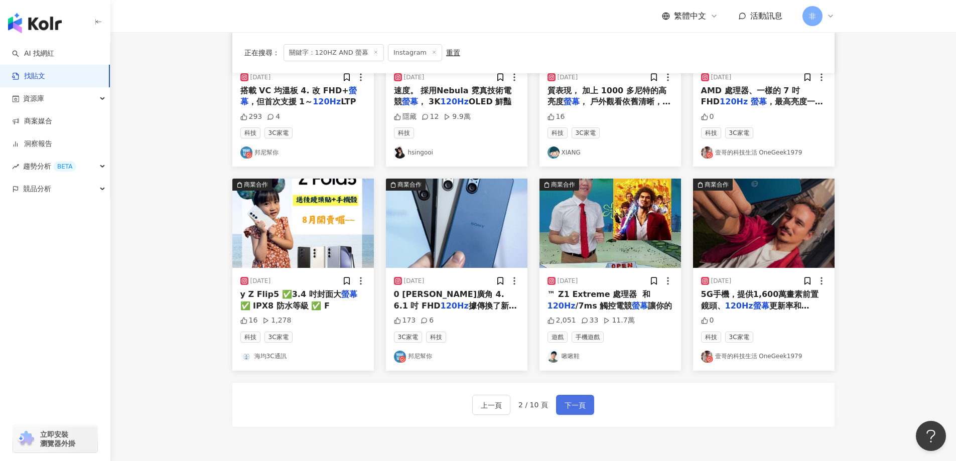
click at [579, 407] on span "下一頁" at bounding box center [575, 406] width 21 height 12
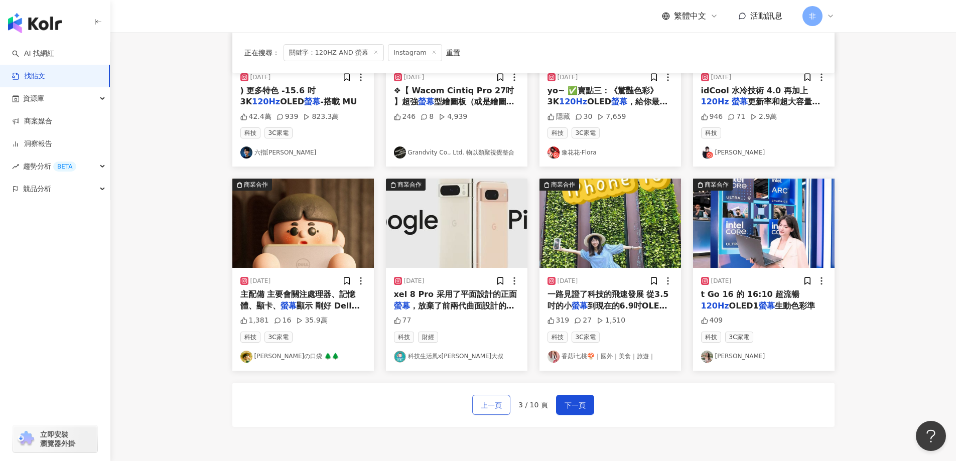
click at [484, 408] on span "上一頁" at bounding box center [491, 406] width 21 height 12
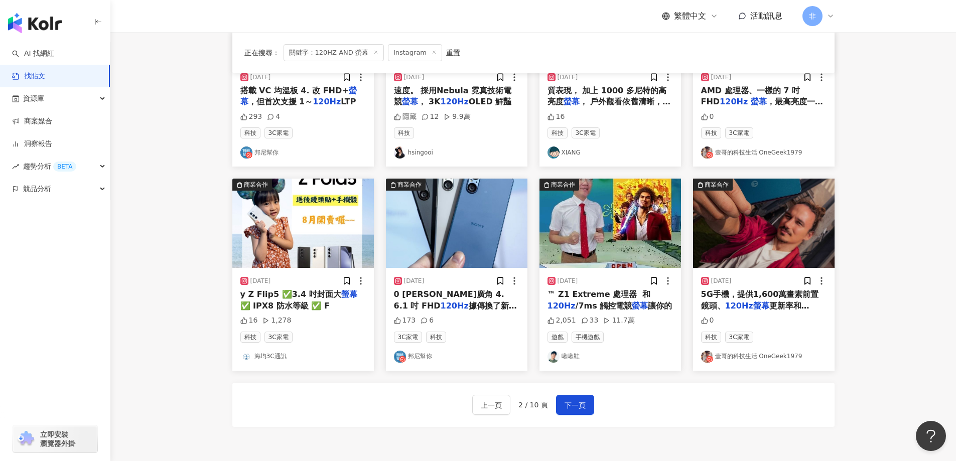
click at [621, 309] on span "/7ms 觸控電競" at bounding box center [604, 306] width 57 height 10
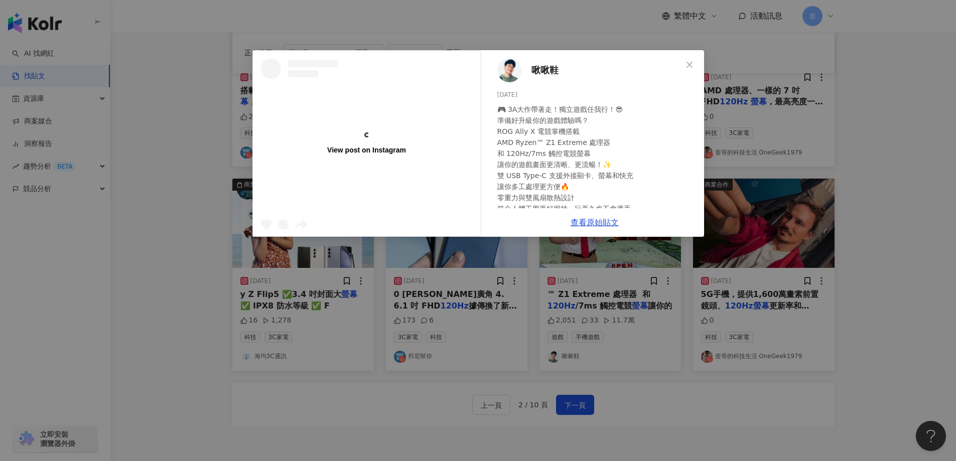
click at [914, 223] on div "View post on Instagram 啾啾鞋 2024/9/9 🎮 3A大作帶著走！獨立遊戲任我行！😎 準備好升級你的遊戲體驗嗎？ ROG Ally …" at bounding box center [478, 230] width 956 height 461
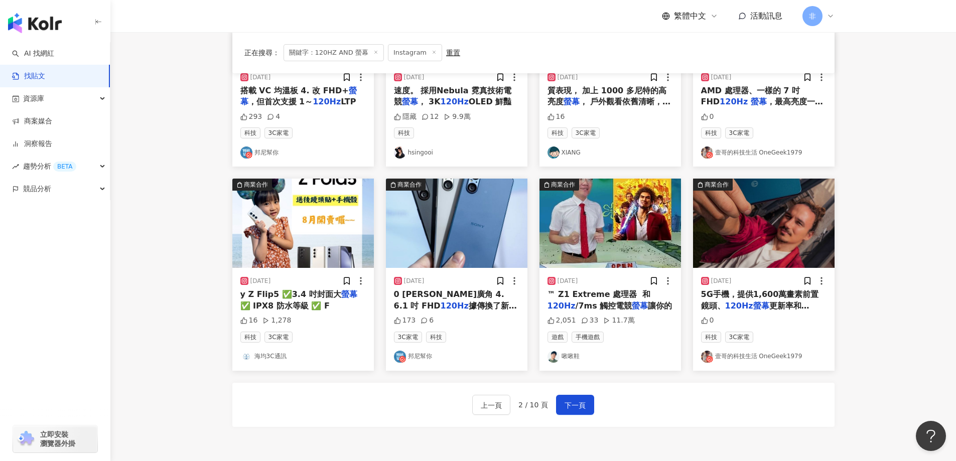
click at [766, 292] on span "5G手機，提供1,600萬畫素前置鏡頭、" at bounding box center [760, 300] width 118 height 21
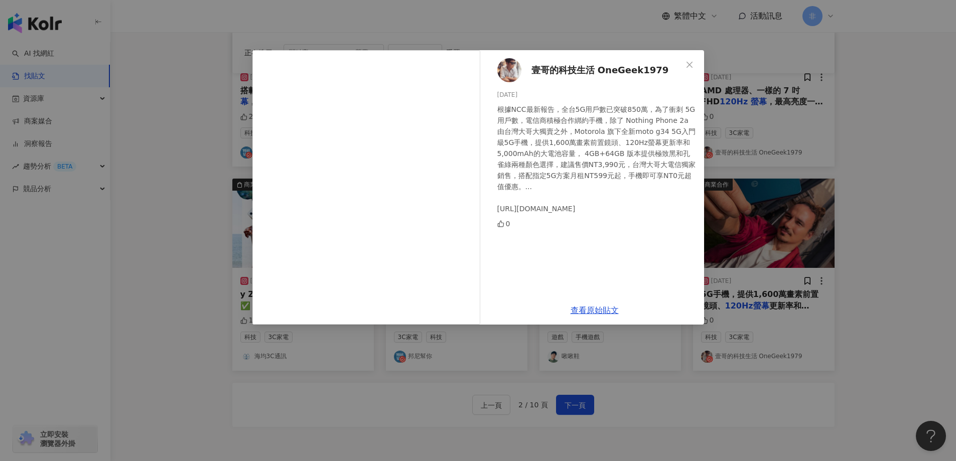
click at [846, 216] on div "壹哥的科技生活 OneGeek1979 2024/4/1 根據NCC最新報告，全台5G用戶數已突破850萬，為了衝刺 5G 用戶數，電信商積極合作綁約手機，除…" at bounding box center [478, 230] width 956 height 461
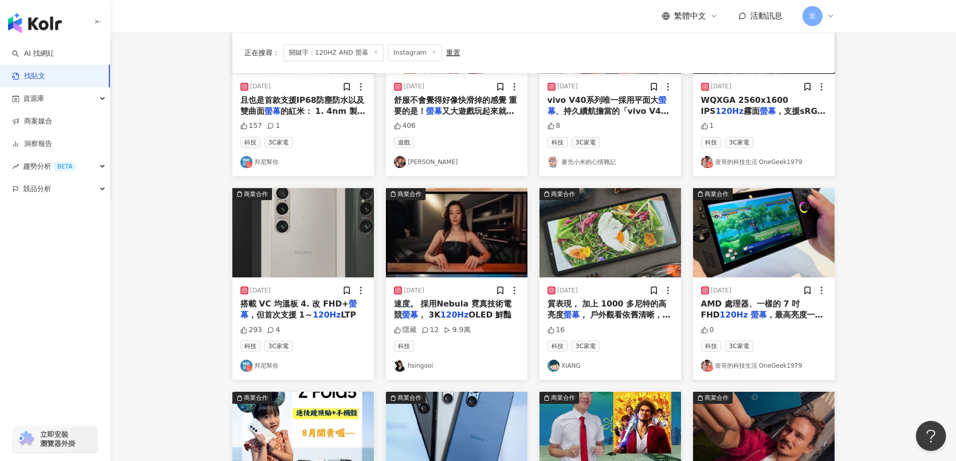
scroll to position [151, 0]
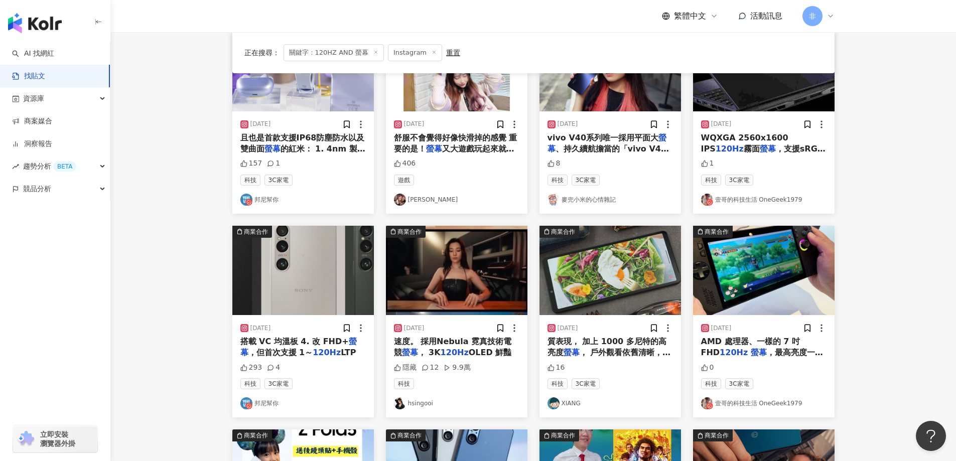
click at [637, 275] on img at bounding box center [611, 270] width 142 height 89
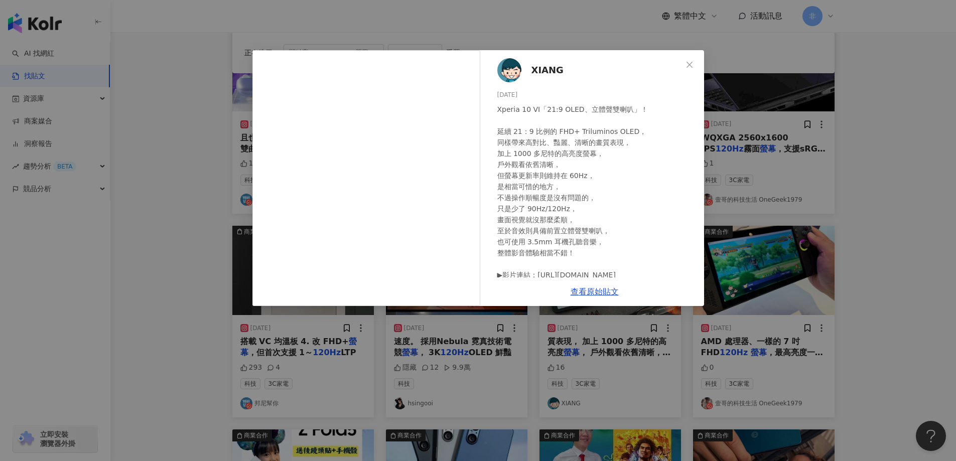
click at [816, 162] on div "XIANG 2024/6/18 Xperia 10 VI「21:9 OLED、立體聲雙喇叭」！ 延續 21：9 比例的 FHD+ Triluminos OLE…" at bounding box center [478, 230] width 956 height 461
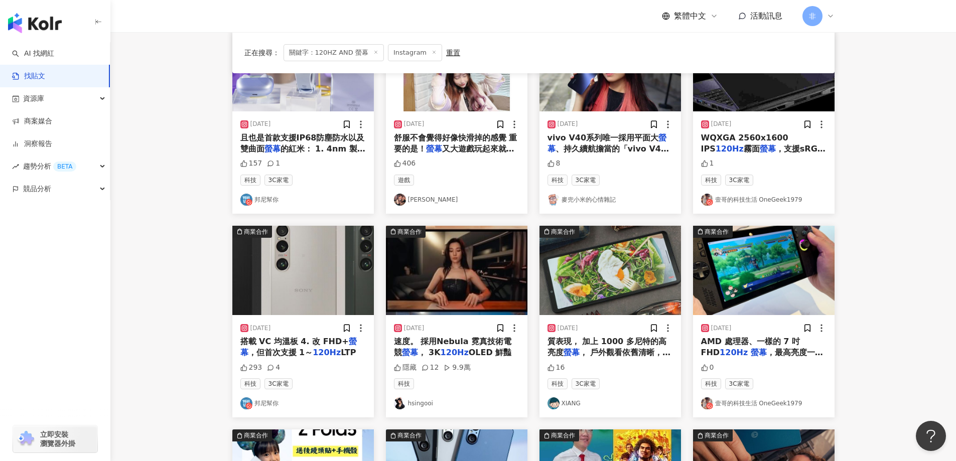
scroll to position [0, 0]
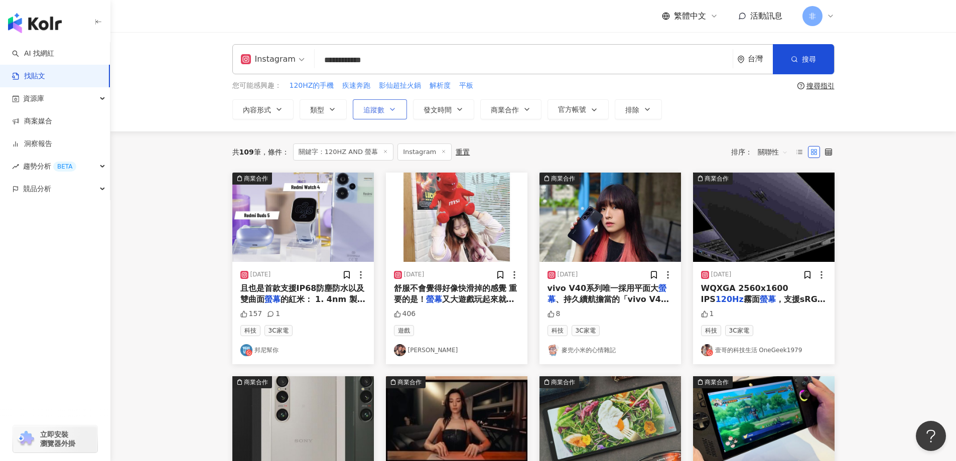
click at [375, 113] on span "追蹤數" at bounding box center [373, 110] width 21 height 8
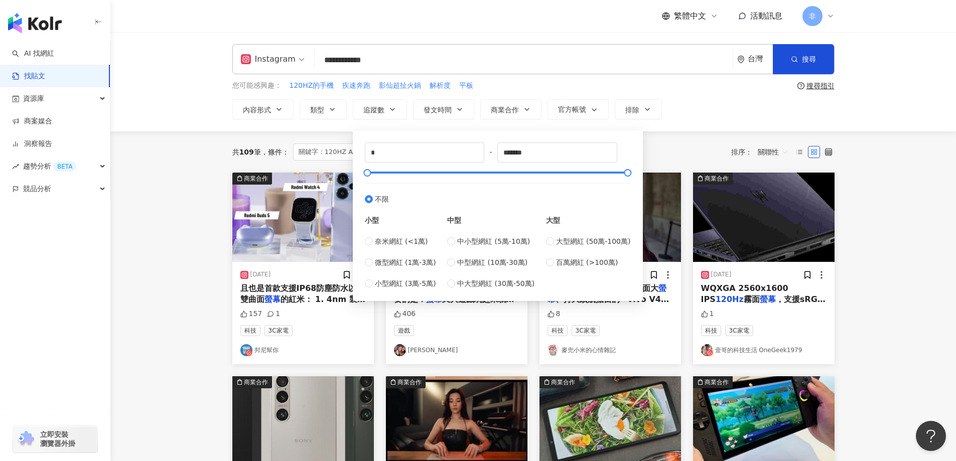
click at [416, 165] on div "* - ******* 不限 小型 奈米網紅 (<1萬) 微型網紅 (1萬-3萬) 小型網紅 (3萬-5萬) 中型 中小型網紅 (5萬-10萬) 中型網紅 (…" at bounding box center [498, 216] width 266 height 147
drag, startPoint x: 423, startPoint y: 155, endPoint x: 230, endPoint y: 119, distance: 196.0
click at [227, 118] on div "**********" at bounding box center [533, 81] width 643 height 75
type input "****"
click at [173, 180] on main "**********" at bounding box center [533, 443] width 846 height 822
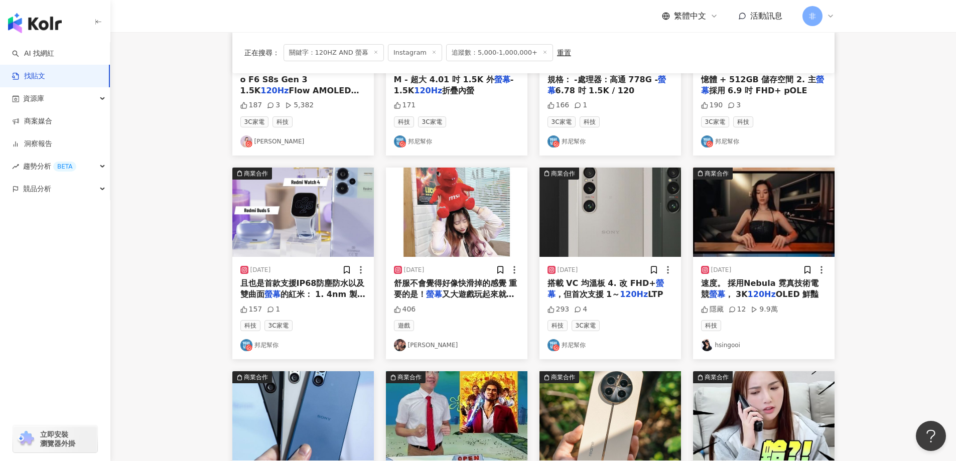
scroll to position [351, 0]
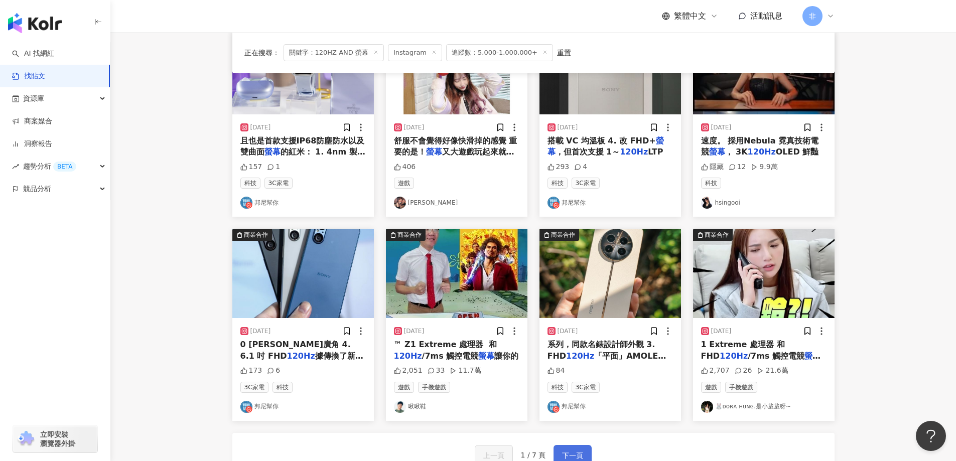
click at [575, 449] on button "下一頁" at bounding box center [573, 455] width 38 height 20
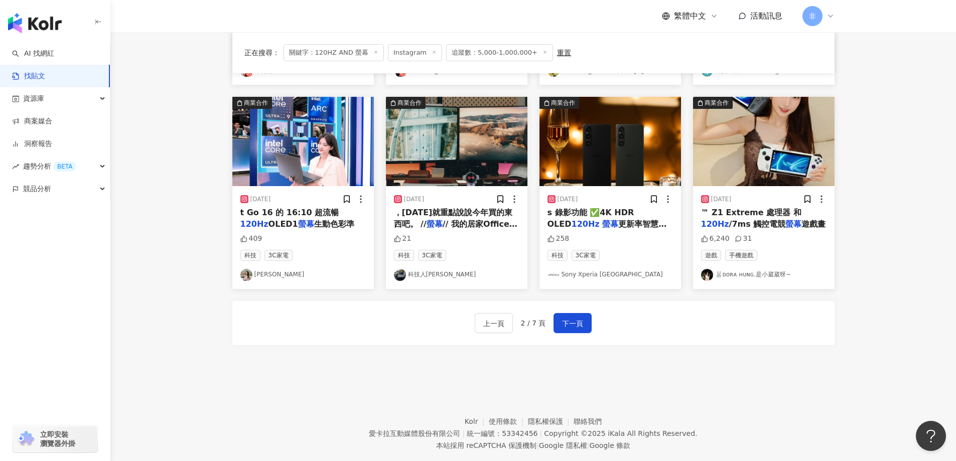
scroll to position [504, 0]
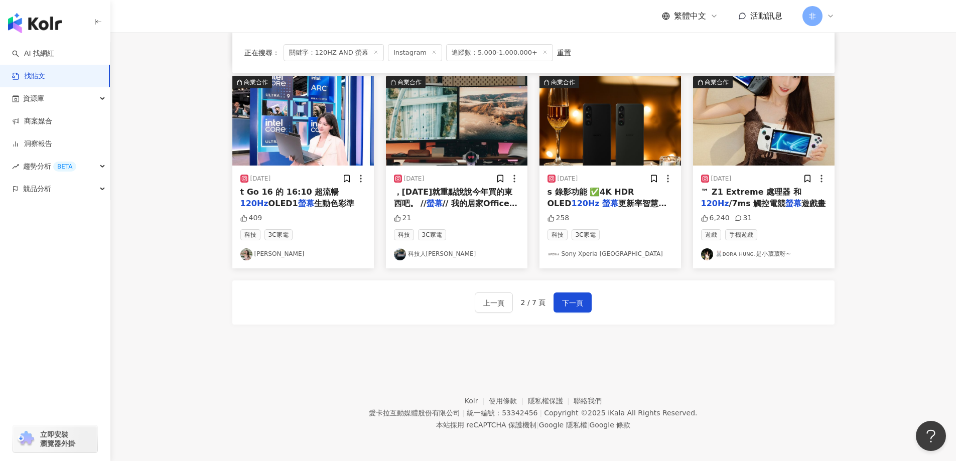
click at [508, 313] on div "上一頁 2 / 7 頁 下一頁" at bounding box center [533, 303] width 602 height 44
click at [506, 310] on button "上一頁" at bounding box center [494, 303] width 38 height 20
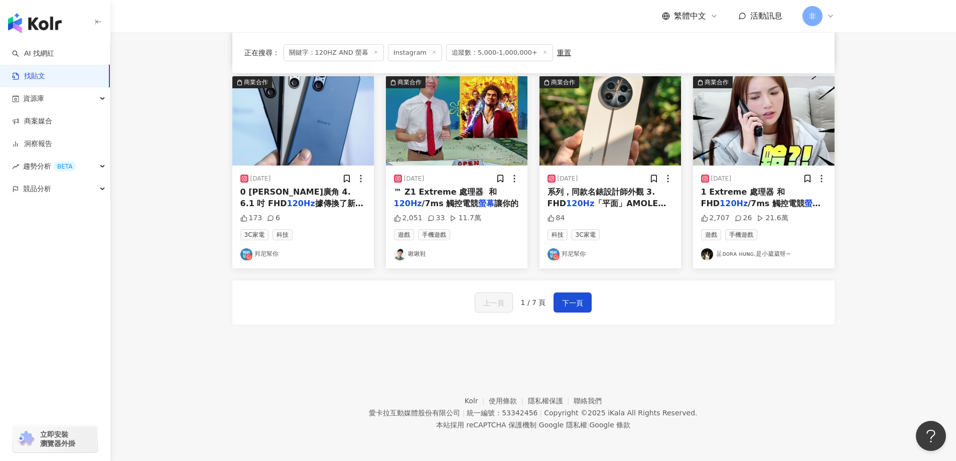
click at [564, 210] on mark "螢幕" at bounding box center [556, 215] width 16 height 10
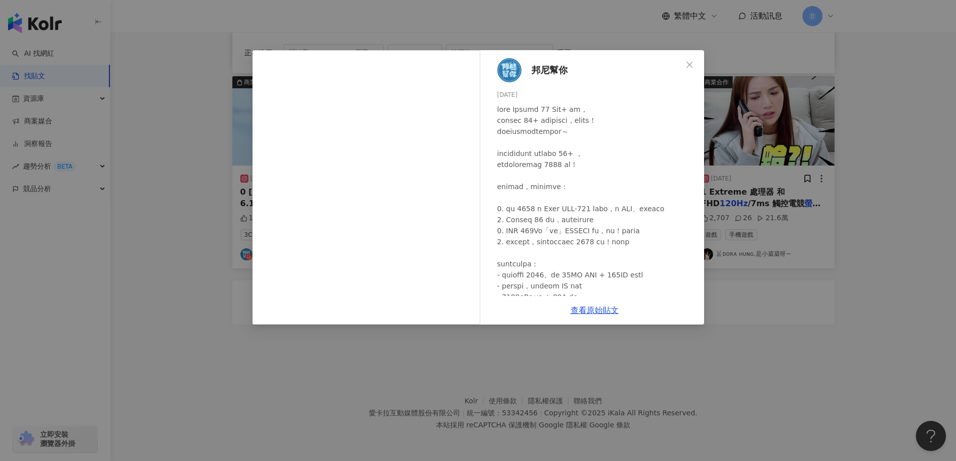
click at [754, 243] on div "邦尼幫你 2024/5/9 84 查看原始貼文" at bounding box center [478, 230] width 956 height 461
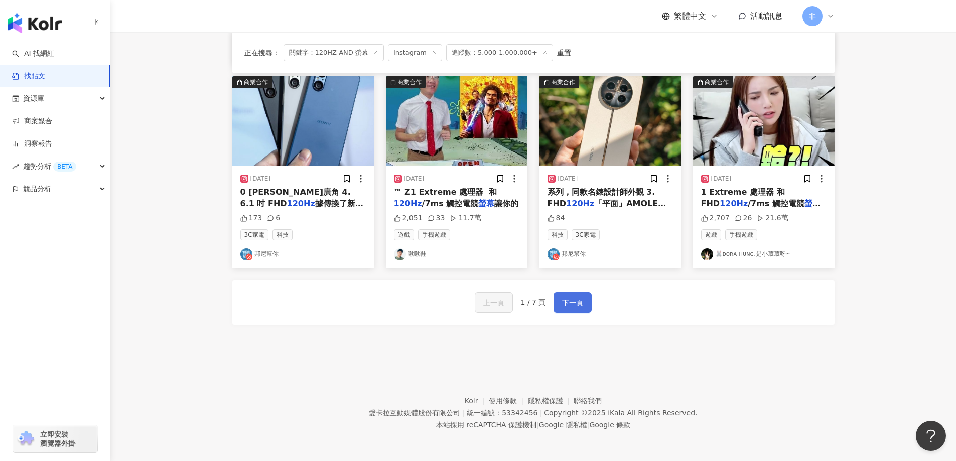
click at [578, 297] on span "下一頁" at bounding box center [572, 303] width 21 height 12
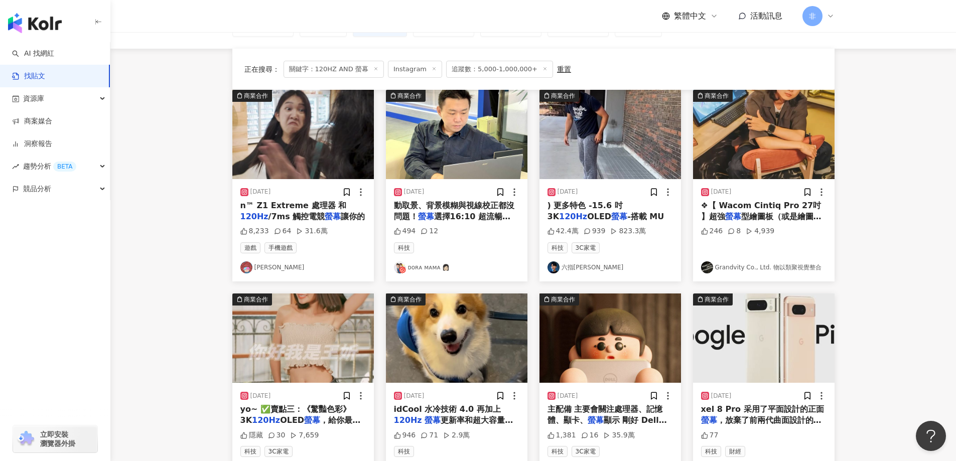
scroll to position [0, 0]
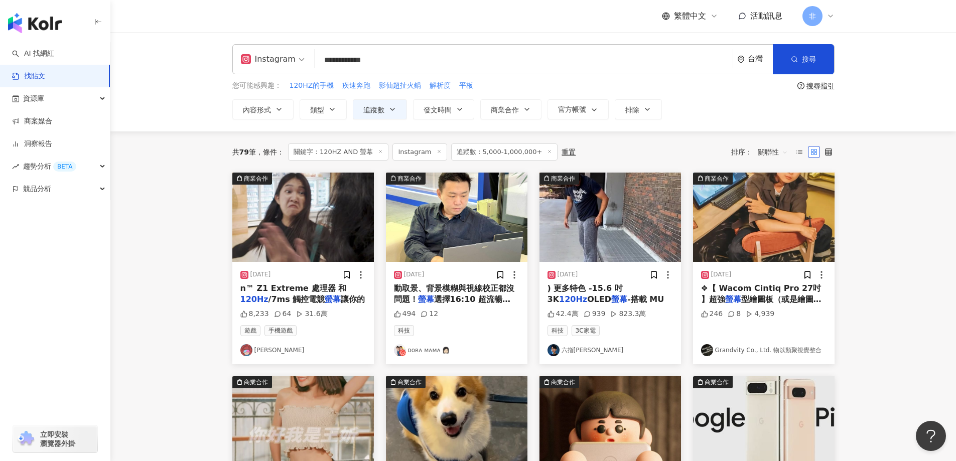
click at [315, 284] on span "n™ Z1 Extreme 處理器 和" at bounding box center [293, 289] width 106 height 10
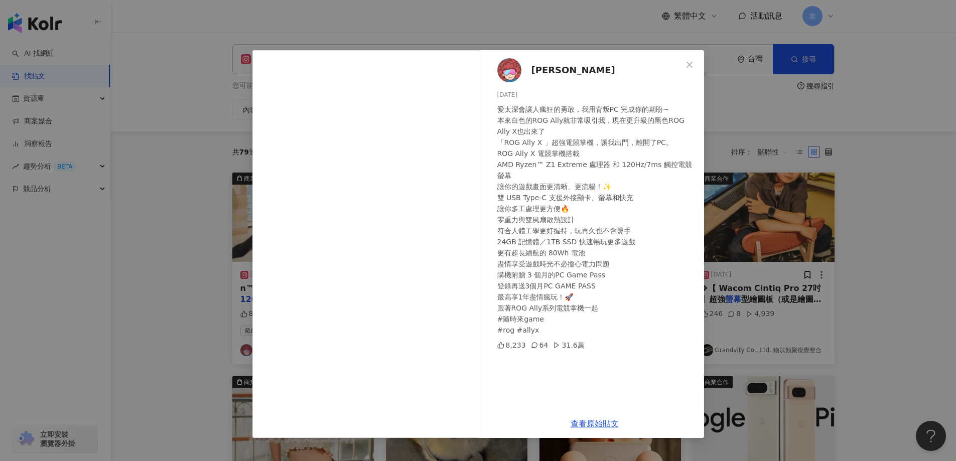
click at [778, 226] on div "廉傑克曼 2024/12/20 愛太深會讓人瘋狂的勇敢，我用背叛PC 完成你的期盼~ 本來白色的ROG Ally就非常吸引我，現在更升級的黑色ROG Ally…" at bounding box center [478, 230] width 956 height 461
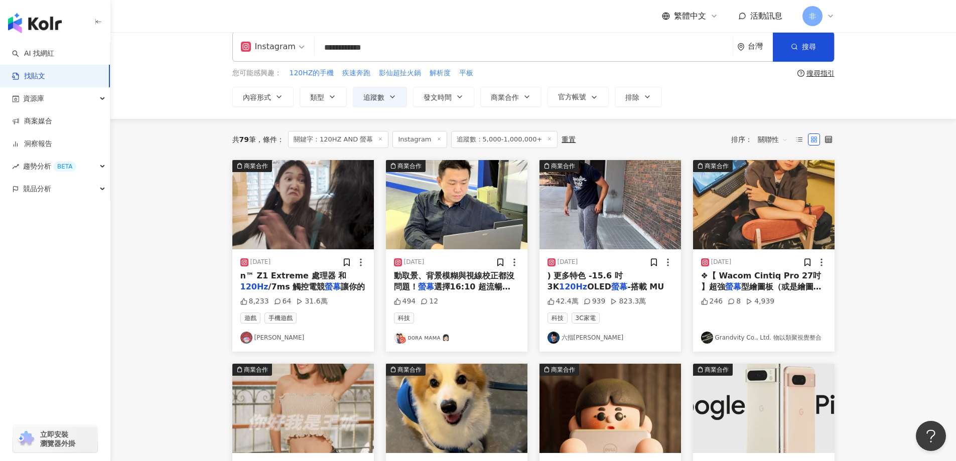
scroll to position [301, 0]
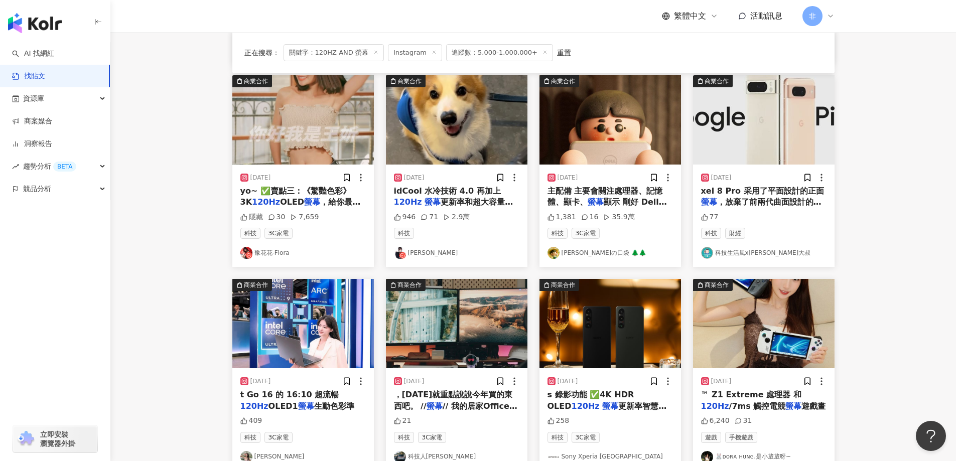
click at [450, 190] on span "idCool 水冷技術 4.0 再加上" at bounding box center [447, 191] width 107 height 10
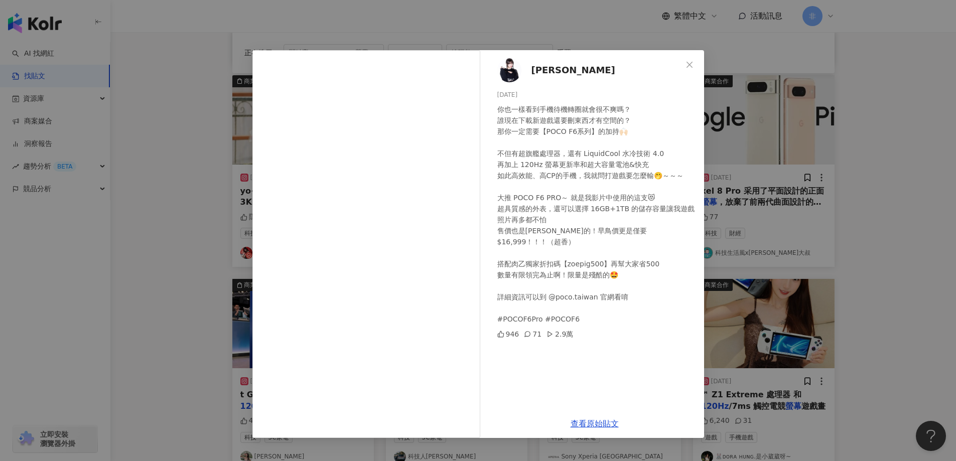
click at [803, 142] on div "Zoe 2024/6/18 你也一樣看到手機待機轉圈就會很不爽嗎？ 誰現在下載新遊戲還要刪東西才有空間的？ 那你一定需要【POCO F6系列】的加持🙌🏻 不但…" at bounding box center [478, 230] width 956 height 461
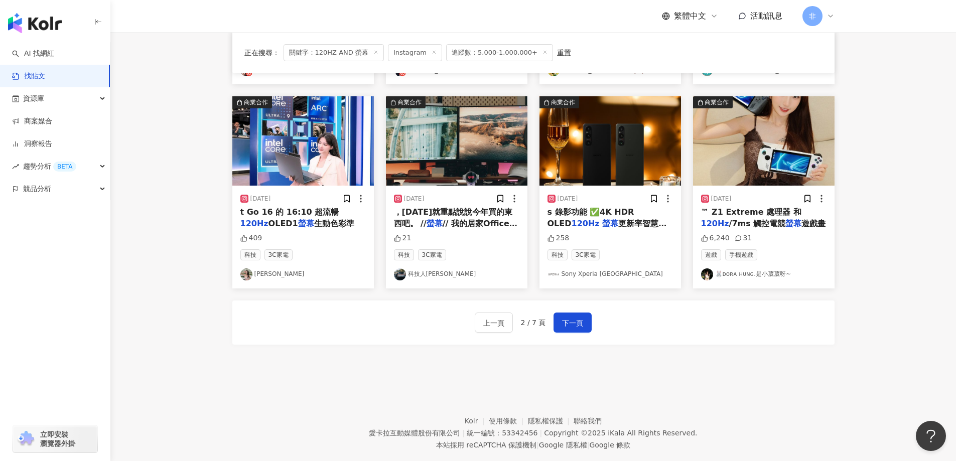
scroll to position [502, 0]
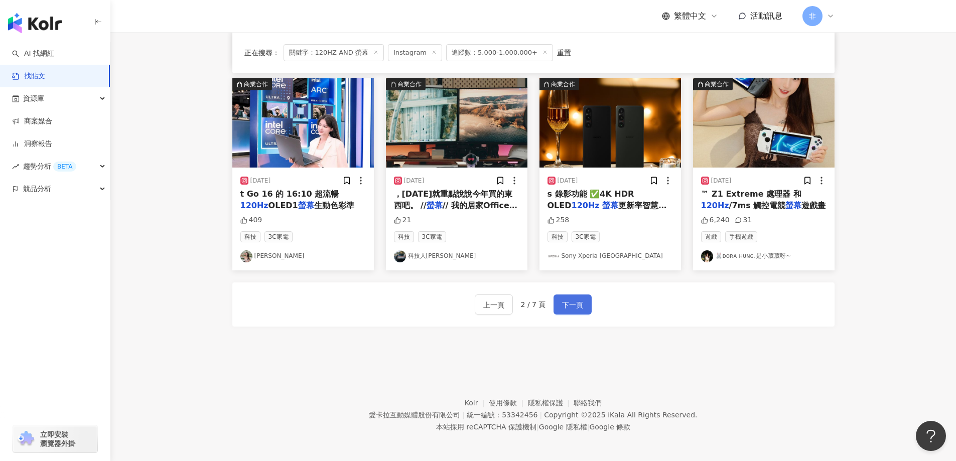
click at [571, 307] on span "下一頁" at bounding box center [572, 305] width 21 height 12
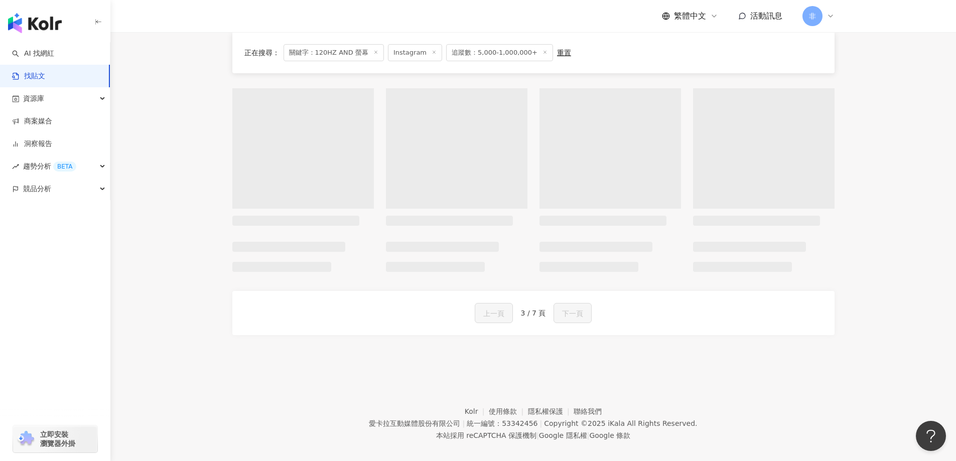
scroll to position [511, 0]
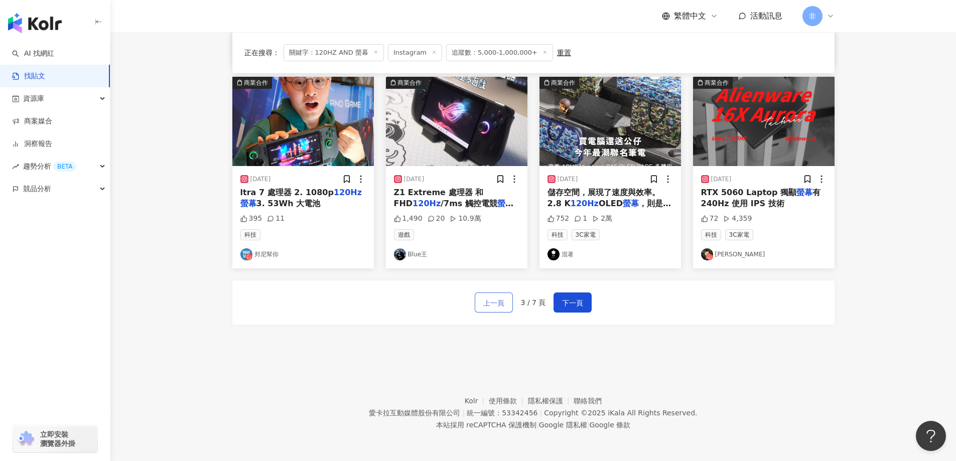
click at [494, 312] on button "上一頁" at bounding box center [494, 303] width 38 height 20
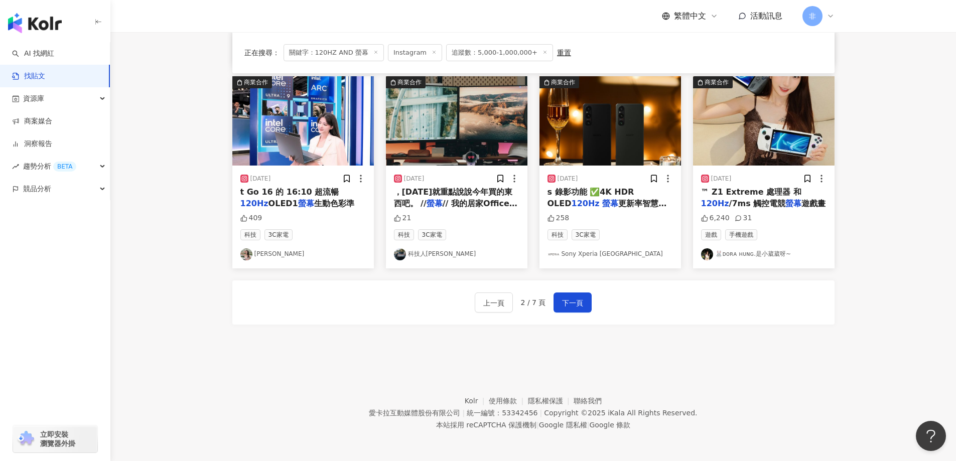
scroll to position [502, 0]
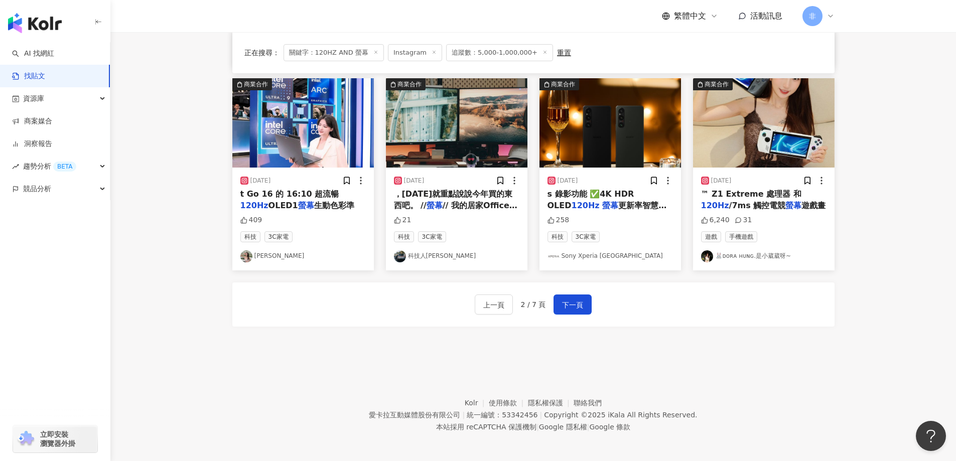
click at [460, 194] on span "，今天就重點說說今年買的東西吧。 //" at bounding box center [453, 199] width 119 height 21
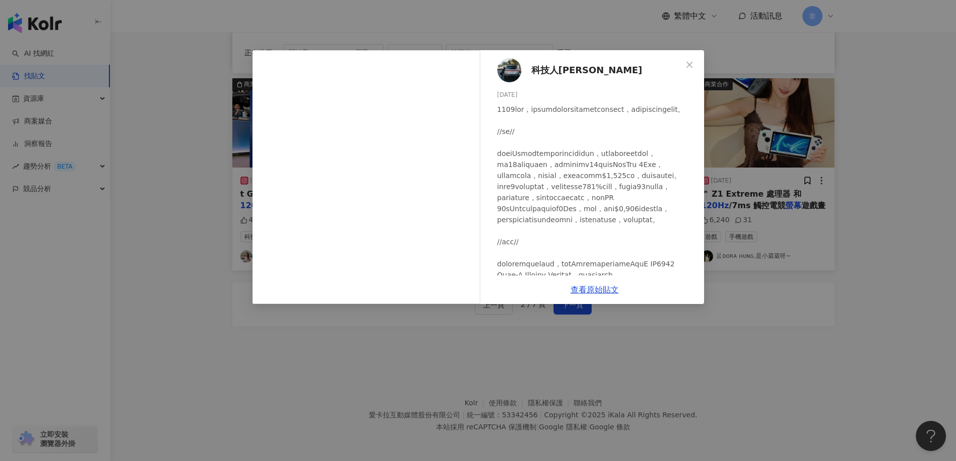
click at [808, 225] on div "科技人Ivan 2023/12/29 21 查看原始貼文" at bounding box center [478, 230] width 956 height 461
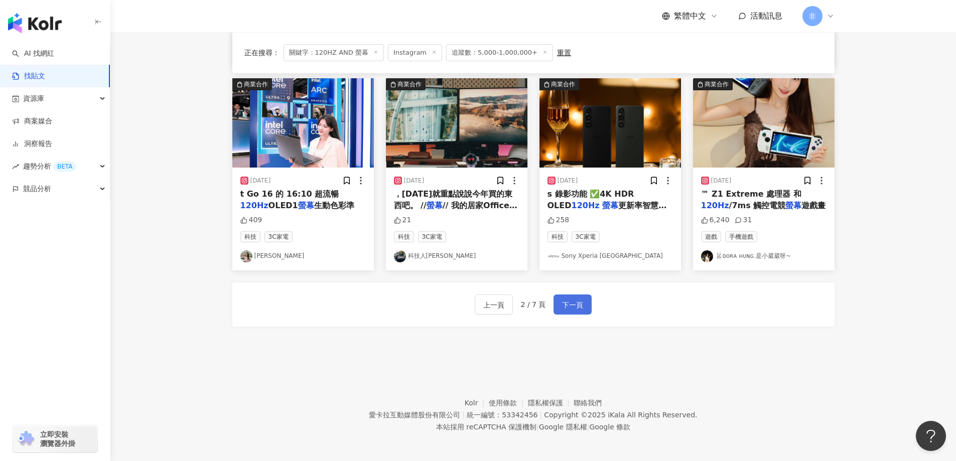
click at [574, 307] on span "下一頁" at bounding box center [572, 305] width 21 height 12
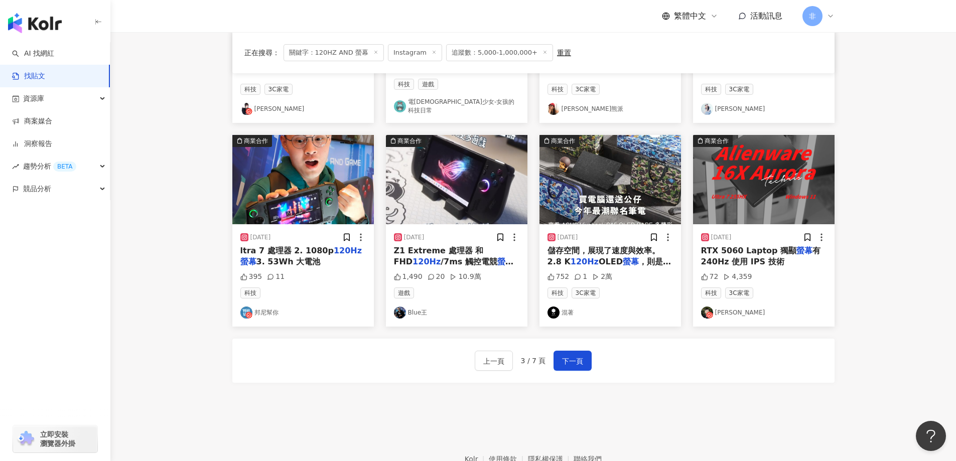
scroll to position [351, 0]
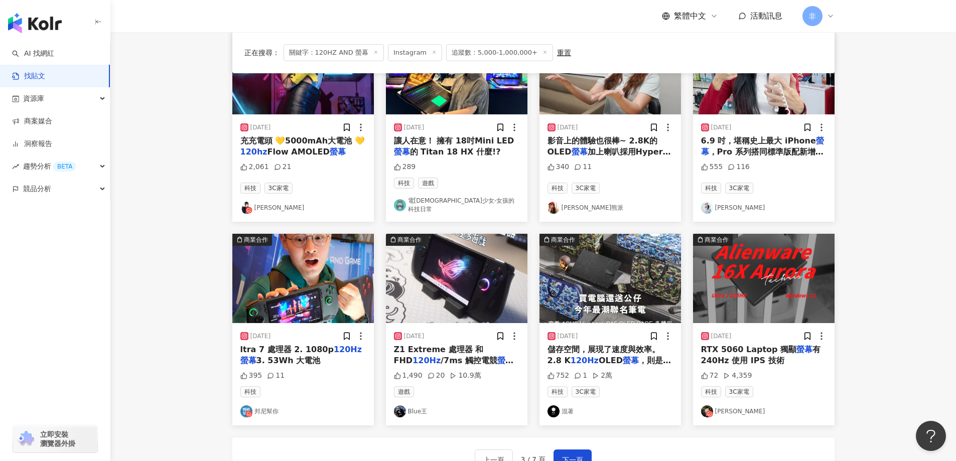
click at [764, 299] on img at bounding box center [764, 278] width 142 height 89
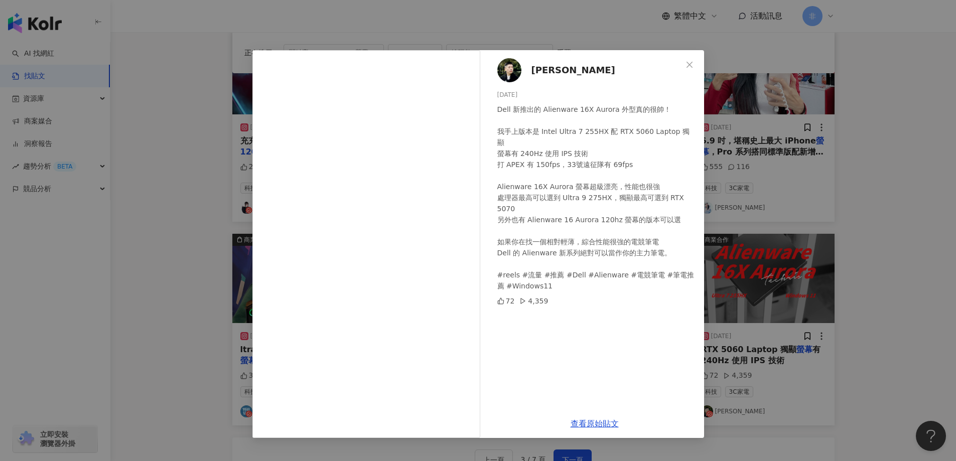
click at [785, 135] on div "宜峯 Chris 2025/7/10 Dell 新推出的 Alienware 16X Aurora 外型真的很帥！ 我手上版本是 Intel Ultra 7 …" at bounding box center [478, 230] width 956 height 461
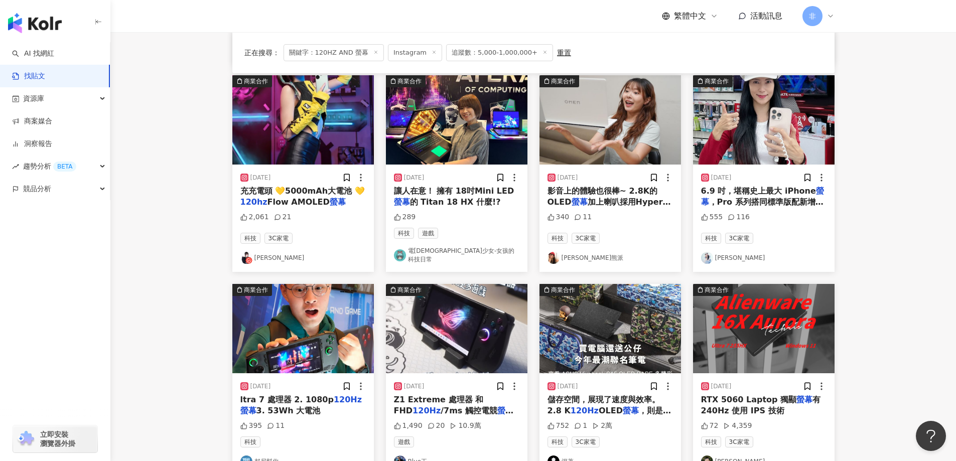
scroll to position [50, 0]
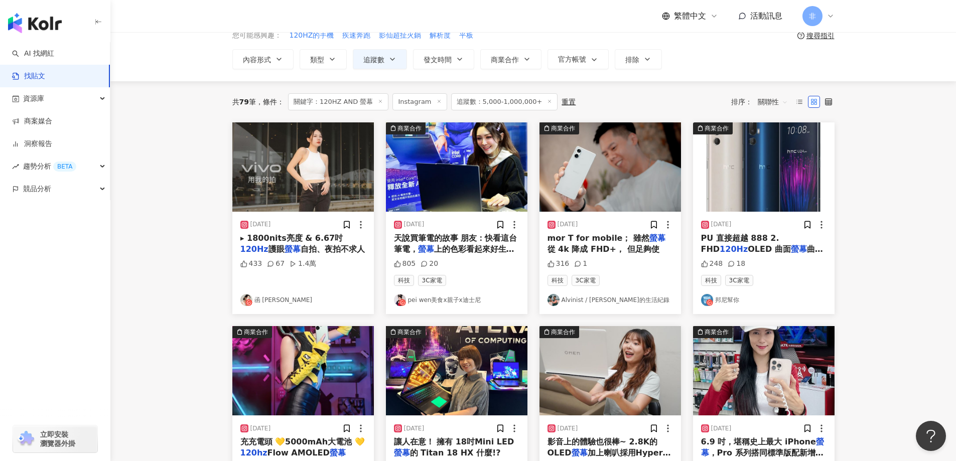
click at [598, 245] on span "從 4k 降成 FHD+， 但足夠使" at bounding box center [604, 250] width 112 height 10
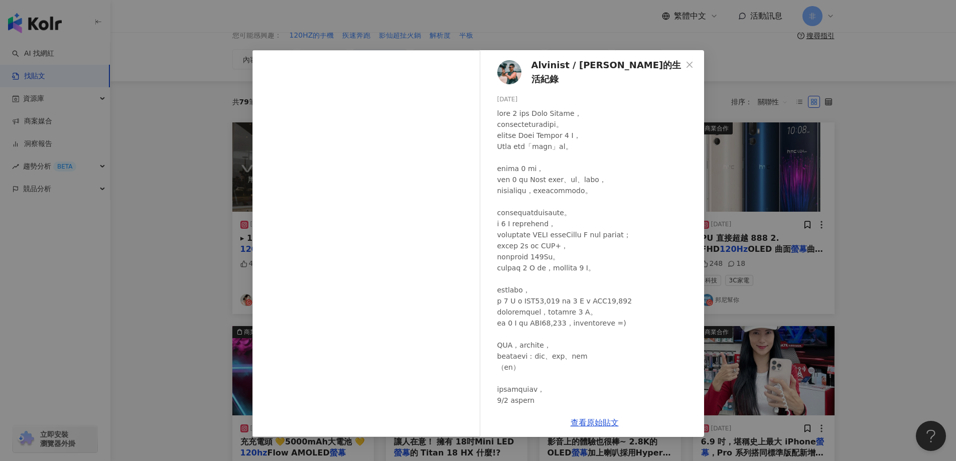
click at [821, 164] on div "Alvinist / 艾爾文的生活紀錄 2023/9/1 316 1 查看原始貼文" at bounding box center [478, 230] width 956 height 461
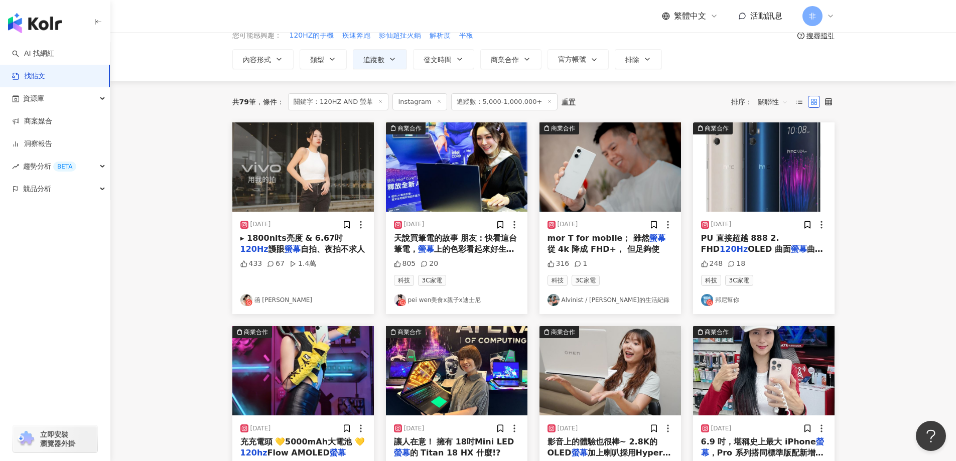
click at [488, 246] on span "上的色彩看起來好生動！ 我：這台就是" at bounding box center [454, 255] width 120 height 21
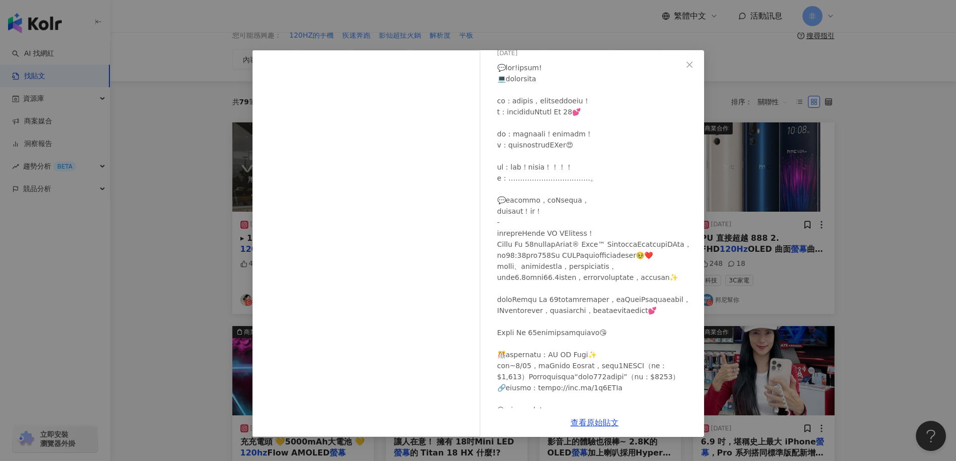
scroll to position [119, 0]
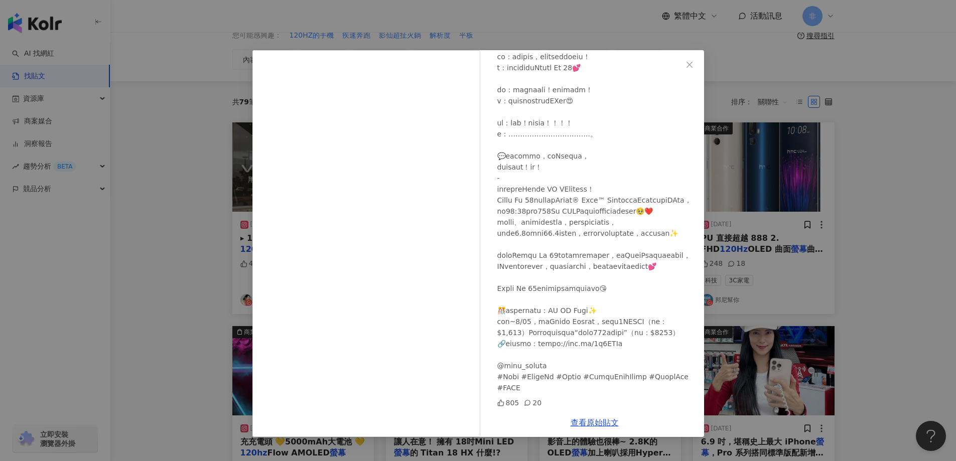
click at [871, 201] on div "pei wen美食x親子x迪士尼 2024/3/25 805 20 查看原始貼文" at bounding box center [478, 230] width 956 height 461
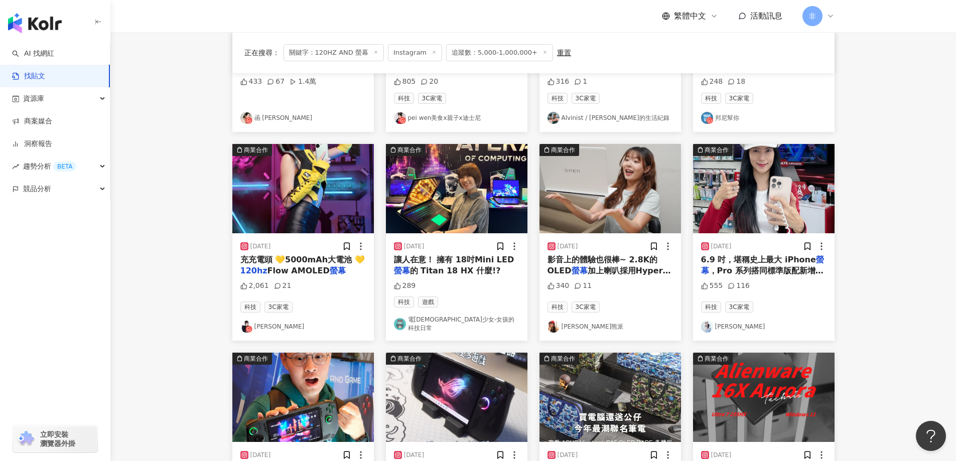
scroll to position [151, 0]
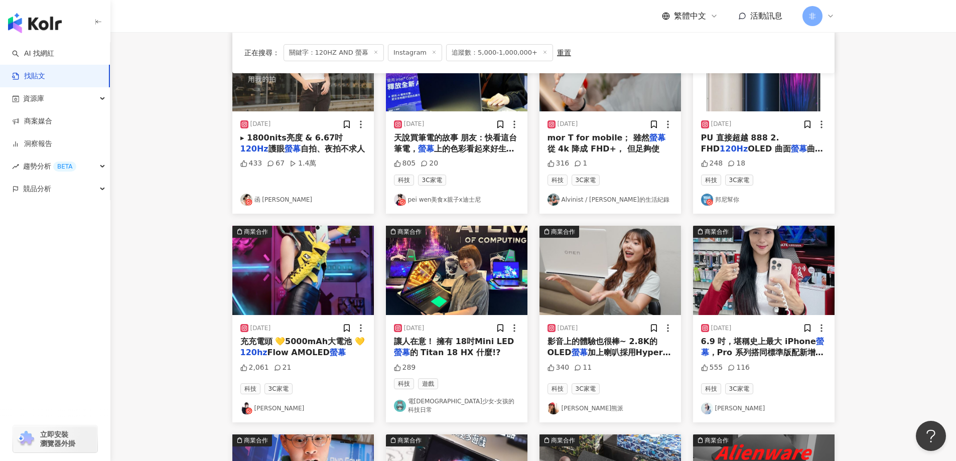
click at [328, 148] on span "自拍、夜拍不求人" at bounding box center [333, 149] width 64 height 10
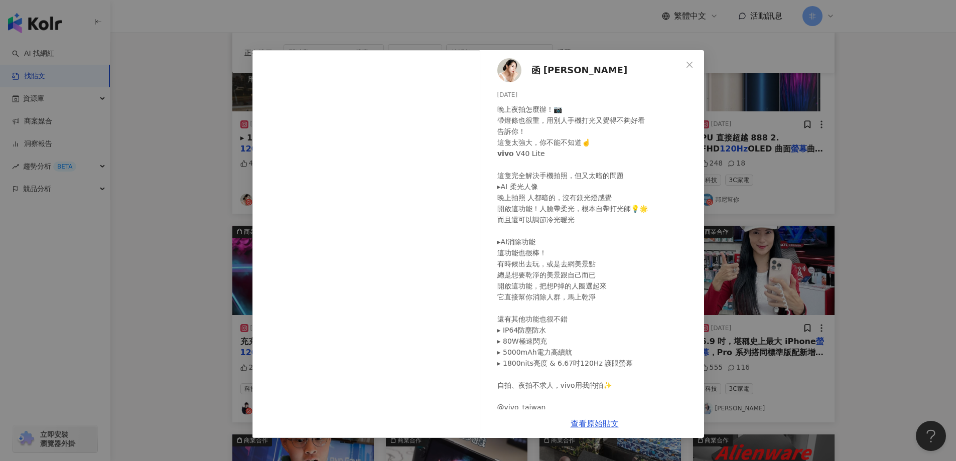
click at [850, 188] on div "函 Helen Hsu 2024/10/17 晚上夜拍怎麼辦！📷 帶燈條也很重，用別人手機打光又覺得不夠好看 告訴你！ 這隻太強大，你不能不知道☝️ 𝘃𝗶𝘃𝗼…" at bounding box center [478, 230] width 956 height 461
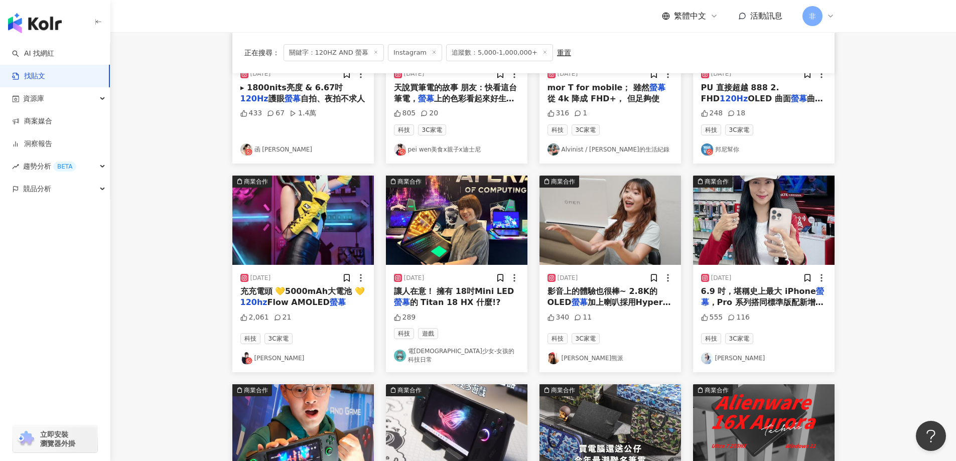
scroll to position [402, 0]
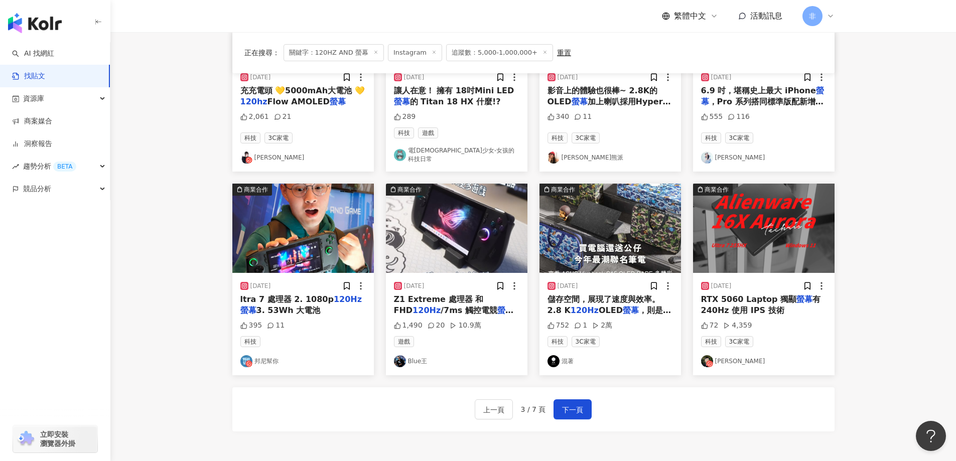
click at [307, 295] on span "ltra 7 處理器 2. 1080p" at bounding box center [286, 300] width 93 height 10
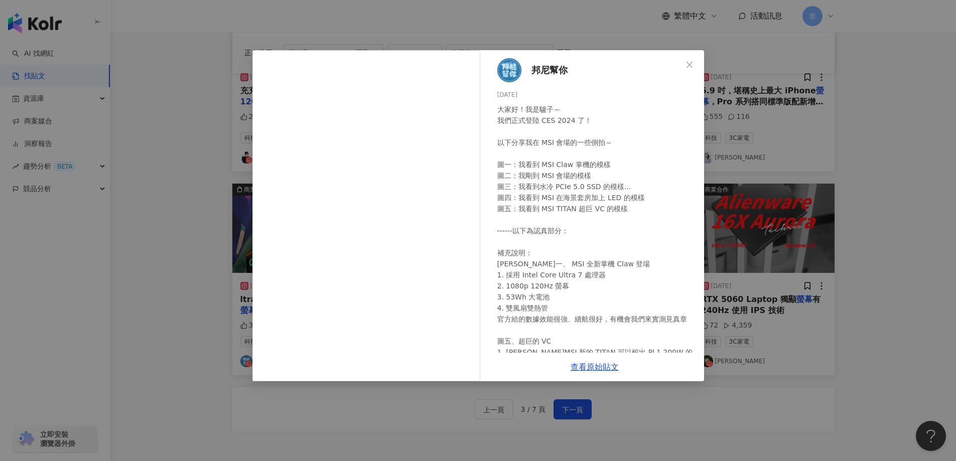
click at [872, 304] on div "邦尼幫你 2024/1/9 大家好！我是驢子～ 我們正式登陸 CES 2024 了！ 以下分享我在 MSI 會場的一些側拍～ 圖一：我看到 MSI Claw …" at bounding box center [478, 230] width 956 height 461
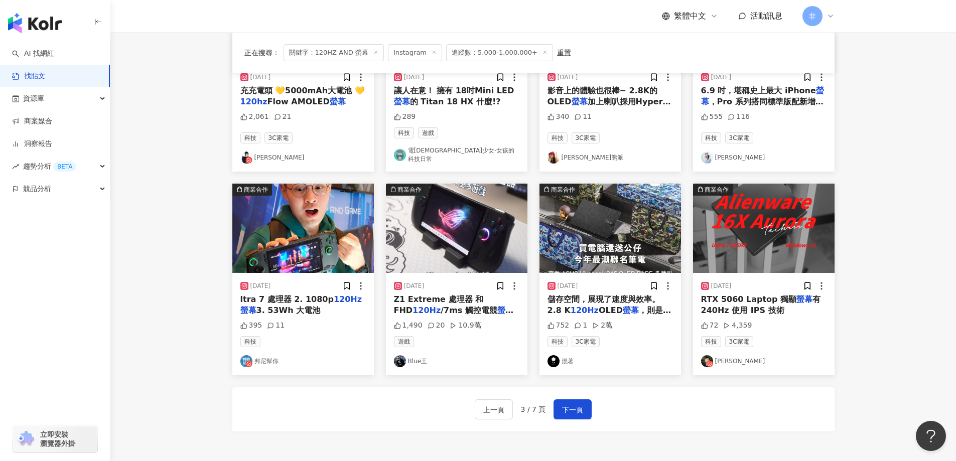
click at [611, 241] on img at bounding box center [611, 228] width 142 height 89
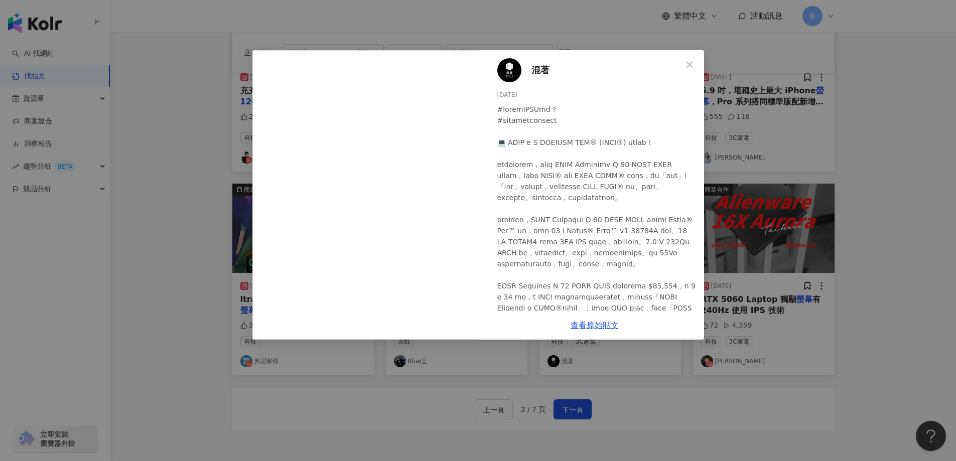
click at [393, 399] on div "混著 2023/8/21 752 1 2萬 查看原始貼文" at bounding box center [478, 230] width 956 height 461
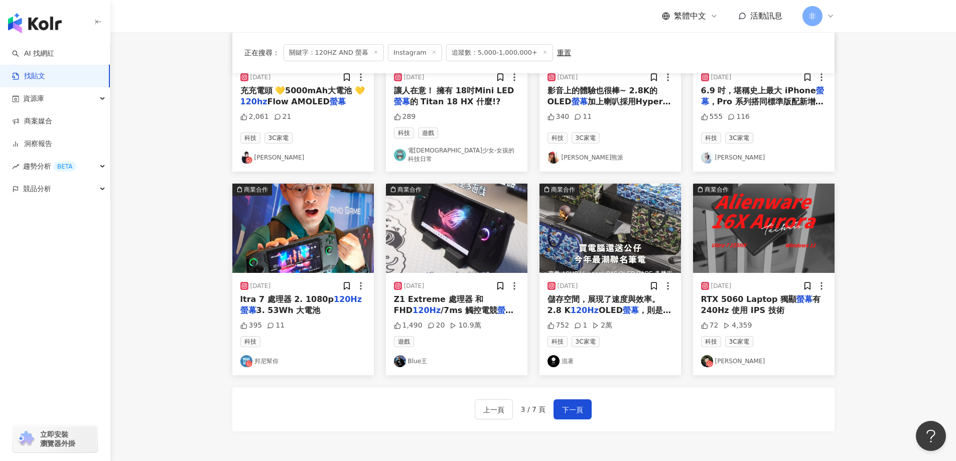
click at [498, 306] on mark "螢幕" at bounding box center [506, 311] width 16 height 10
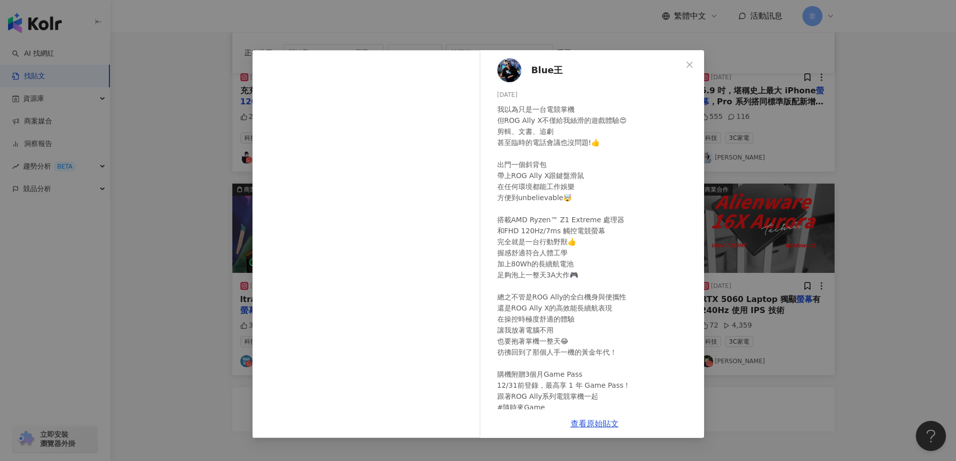
click at [812, 159] on div "Blue王 2024/12/11 我以為只是一台電競掌機 但ROG Ally X不僅給我絲滑的遊戲體驗😍 剪輯、文書、追劇 甚至臨時的電話會議也沒問題!👍 出…" at bounding box center [478, 230] width 956 height 461
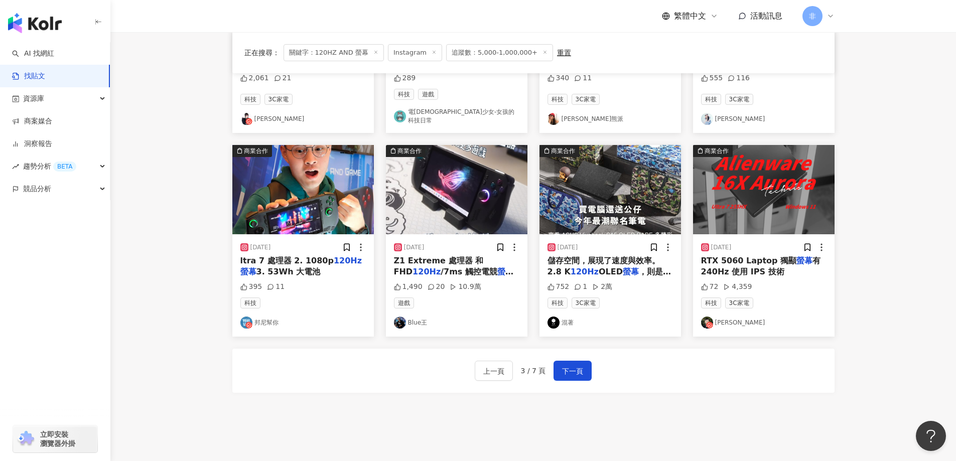
scroll to position [504, 0]
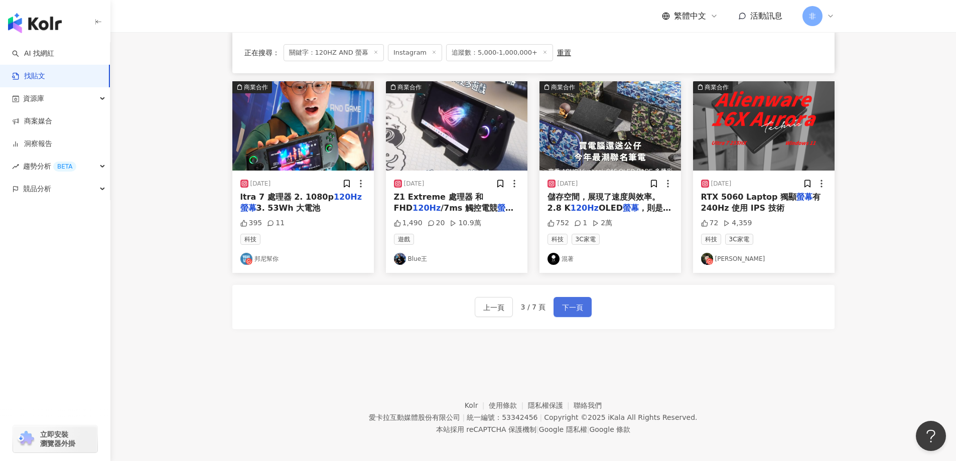
click at [584, 303] on button "下一頁" at bounding box center [573, 307] width 38 height 20
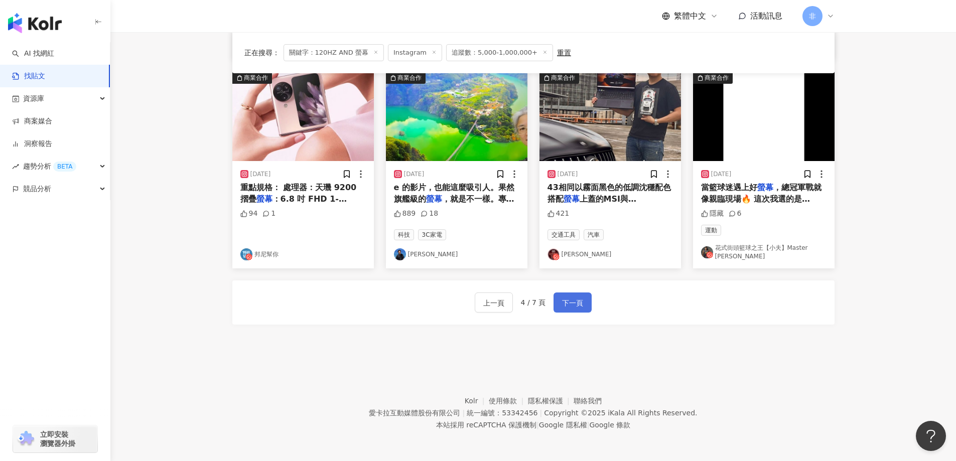
scroll to position [0, 0]
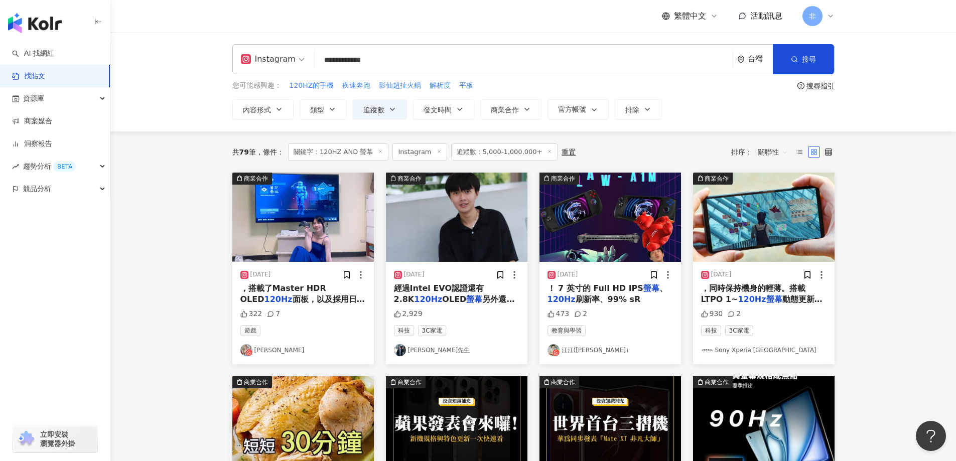
click at [473, 299] on span "另外還有各種B" at bounding box center [454, 305] width 121 height 21
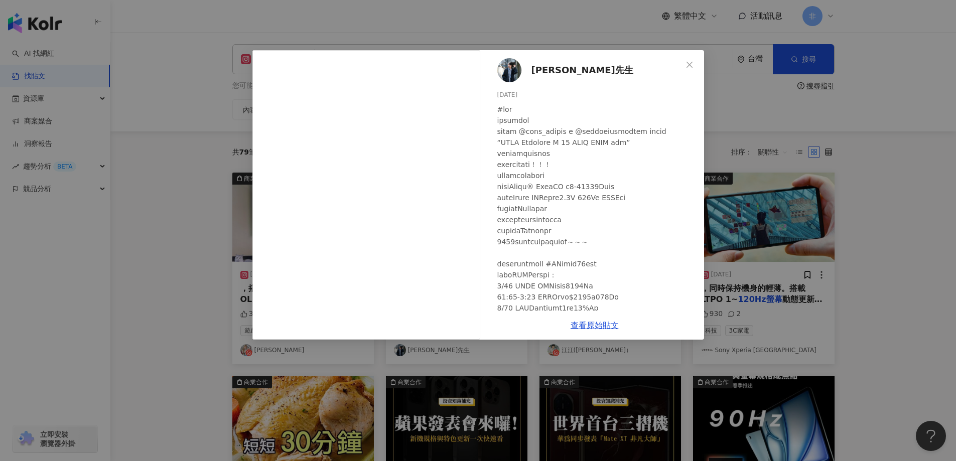
click at [789, 204] on div "雋先生 2023/8/30 2,929 查看原始貼文" at bounding box center [478, 230] width 956 height 461
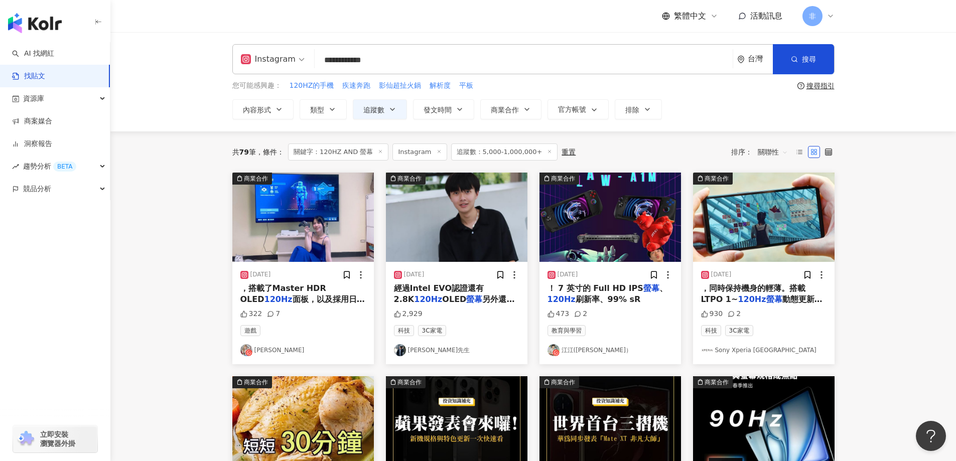
click at [605, 196] on img at bounding box center [611, 217] width 142 height 89
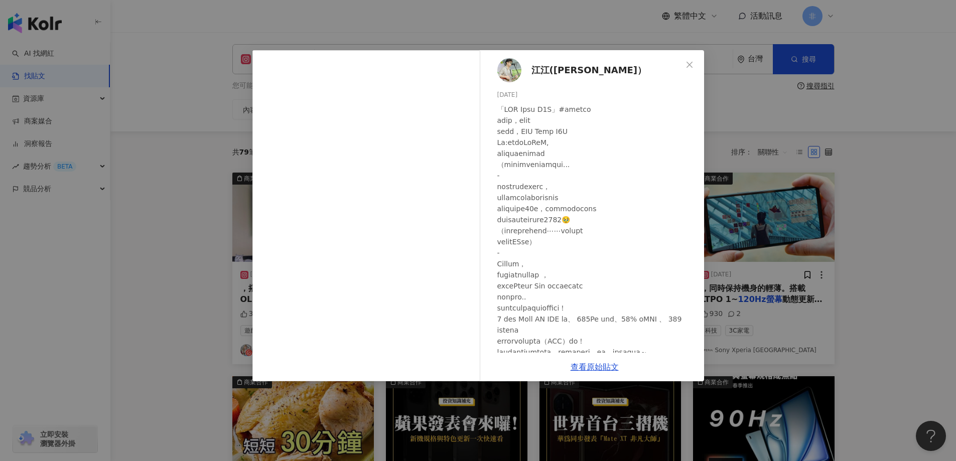
click at [798, 166] on div "江江(江承蔚） 2024/2/26 473 2 查看原始貼文" at bounding box center [478, 230] width 956 height 461
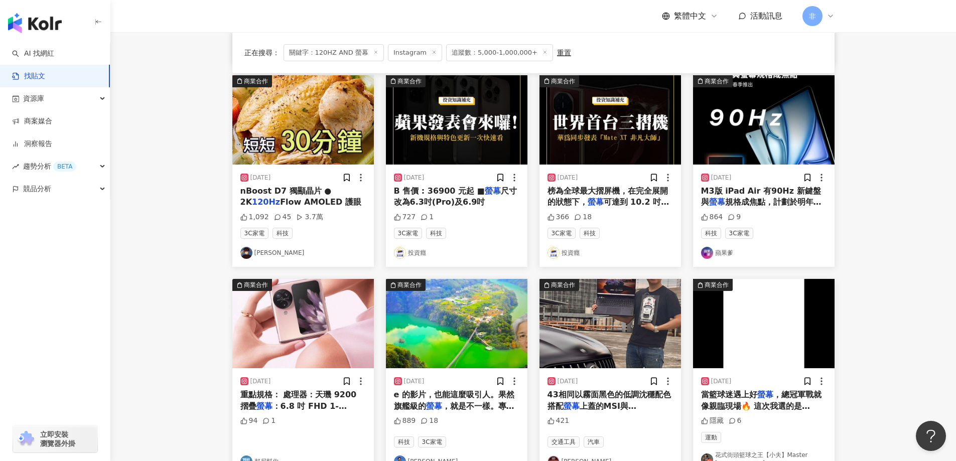
scroll to position [504, 0]
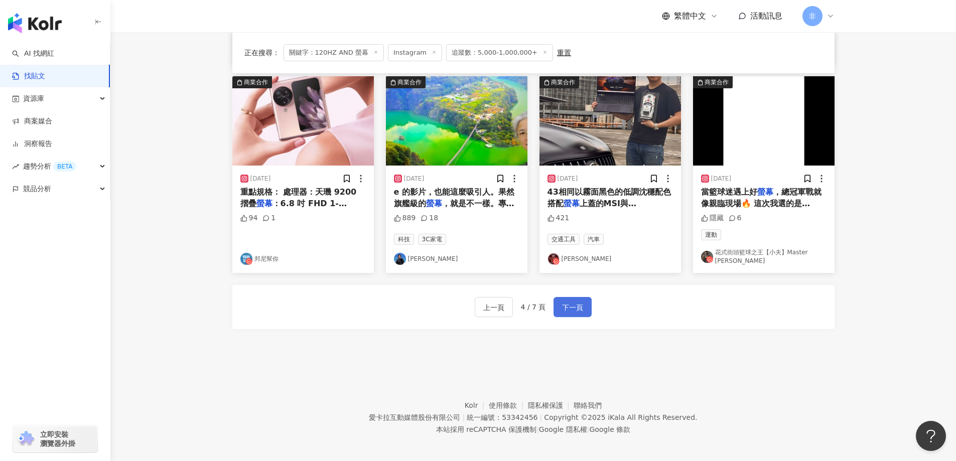
click at [582, 302] on button "下一頁" at bounding box center [573, 307] width 38 height 20
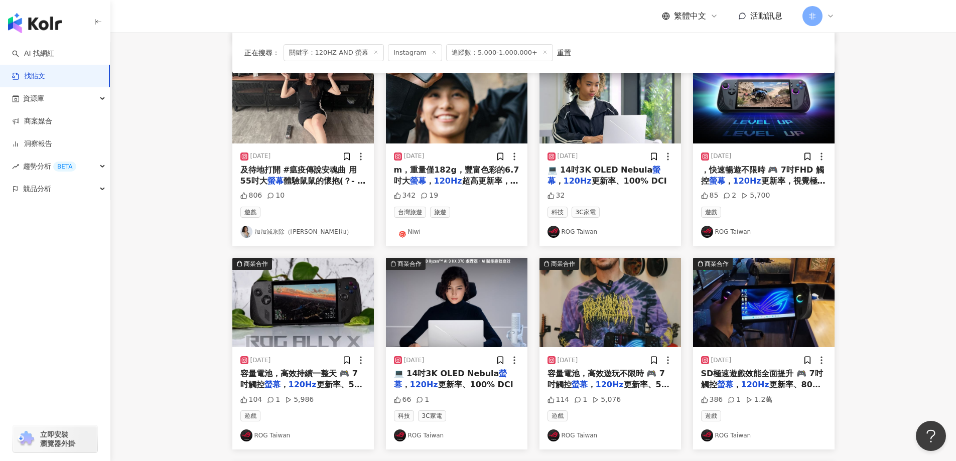
scroll to position [203, 0]
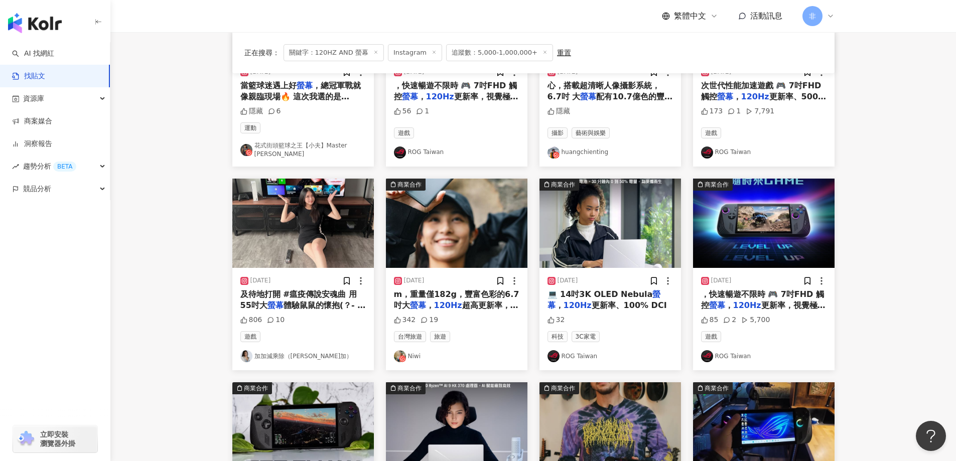
click at [487, 304] on span "超高更新率，視覺愉悅，手" at bounding box center [456, 311] width 125 height 21
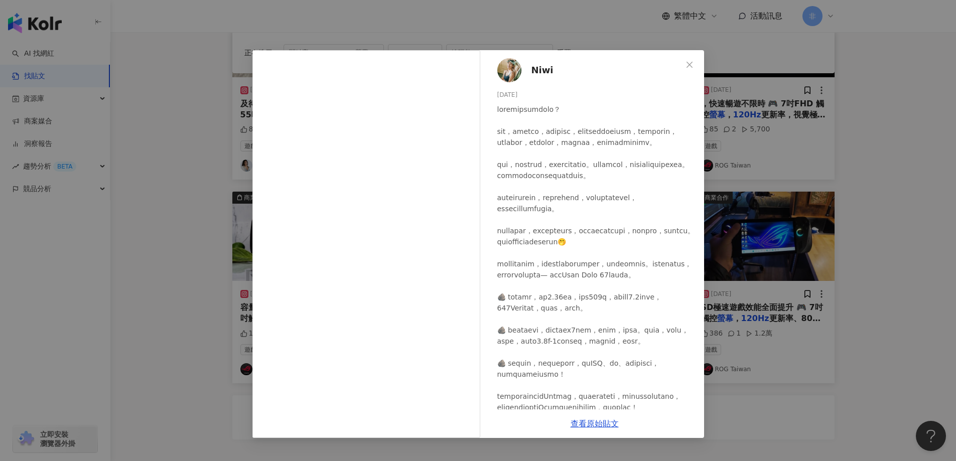
scroll to position [504, 0]
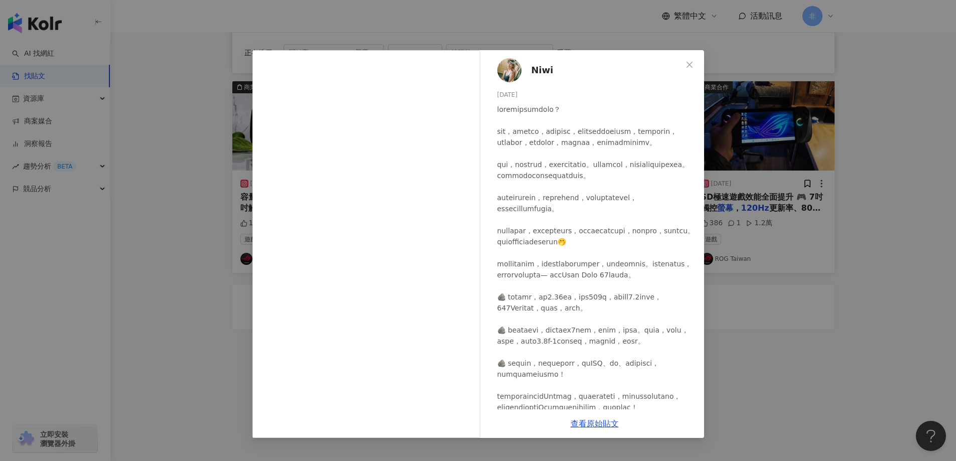
click at [806, 271] on div "Niwi 2024/1/10 342 19 查看原始貼文" at bounding box center [478, 230] width 956 height 461
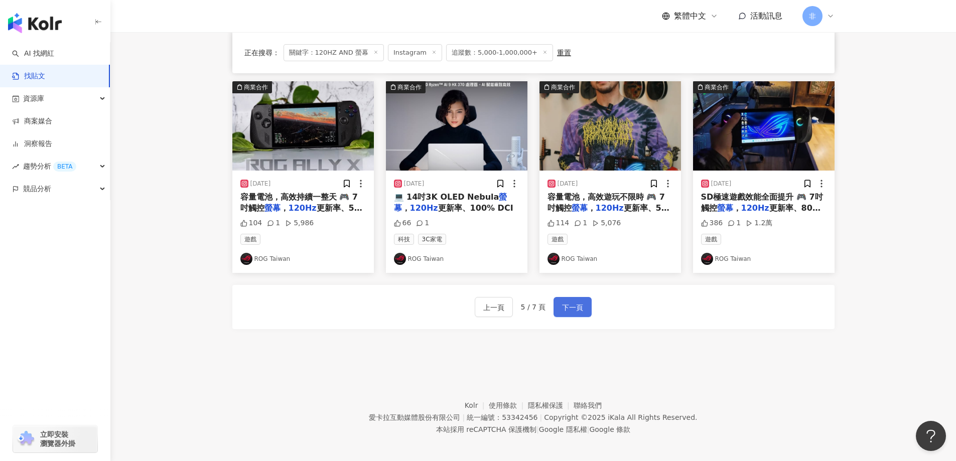
click at [571, 310] on button "下一頁" at bounding box center [573, 307] width 38 height 20
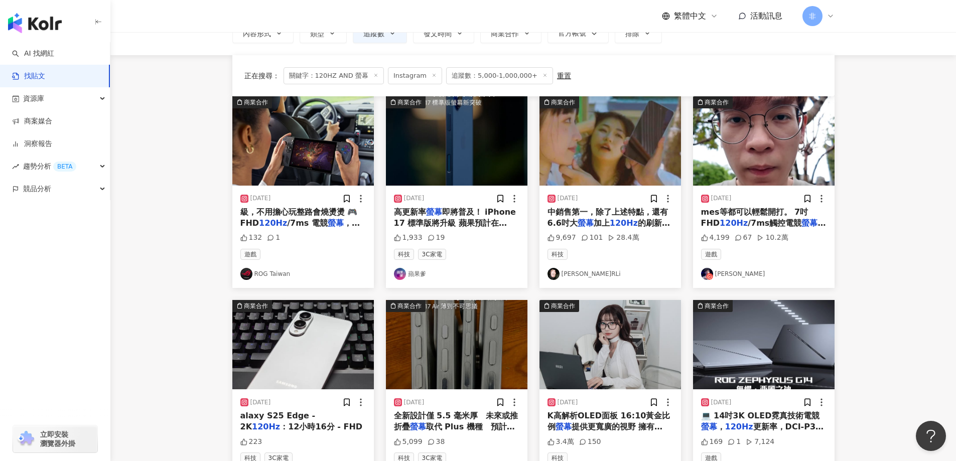
scroll to position [0, 0]
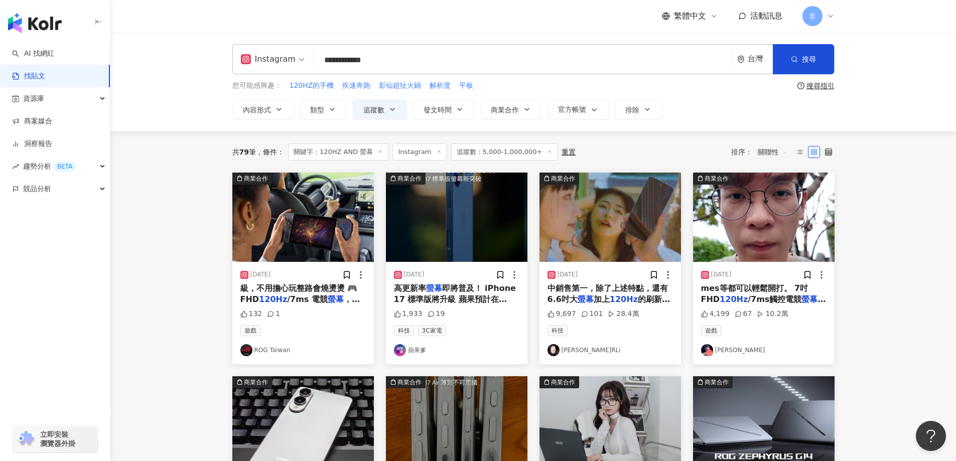
click at [602, 289] on span "中銷售第一，除了上述特點，還有6.6吋大" at bounding box center [608, 294] width 120 height 21
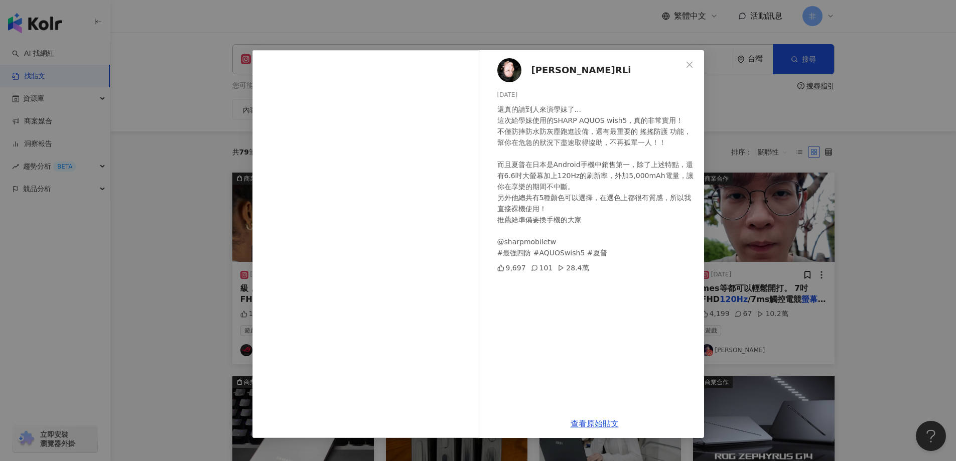
click at [782, 235] on div "阿利RLi 2025/7/16 還真的請到人來演學妹了... 這次給學妹使用的SHARP AQUOS wish5，真的非常實用！ 不僅防摔防水防灰塵跑進設備，…" at bounding box center [478, 230] width 956 height 461
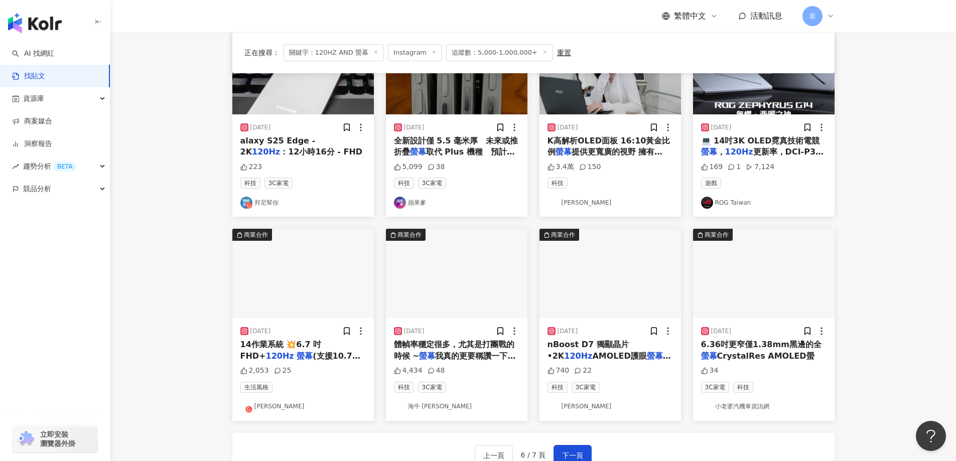
scroll to position [402, 0]
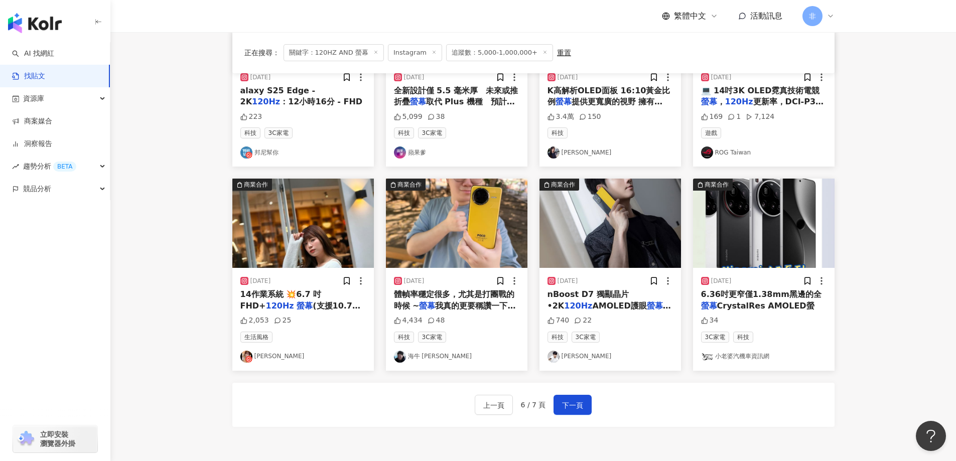
click at [550, 411] on div "上一頁 6 / 7 頁 下一頁" at bounding box center [533, 405] width 117 height 20
click at [562, 408] on span "下一頁" at bounding box center [572, 406] width 21 height 12
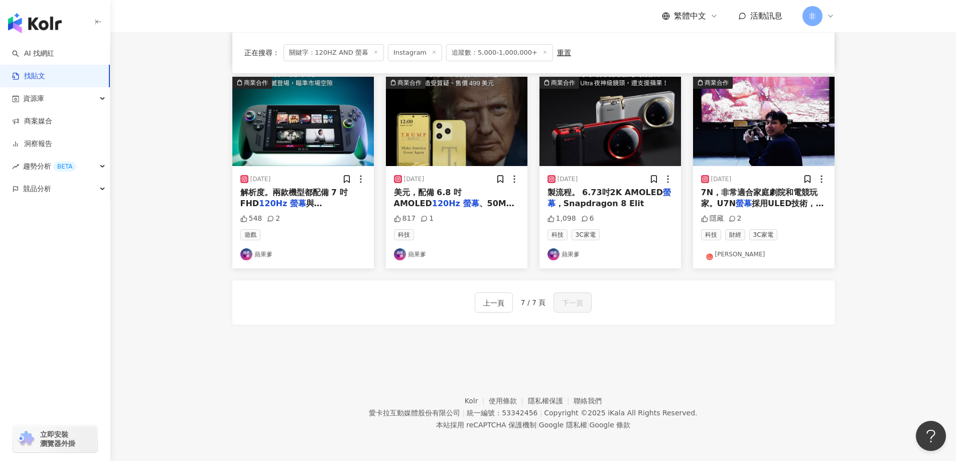
scroll to position [0, 0]
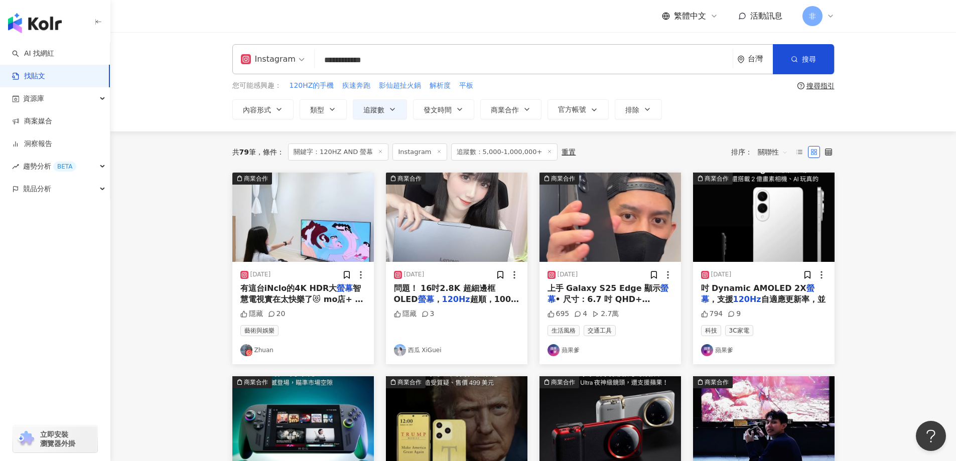
click at [311, 294] on span "智慧電視實在太快樂了😻 mo店+ 限時下殺$26,499⚡ 文末領券再享88折🔥 大家最近有想換電視的嗎？📺 這台 iNclo 65吋 QD Mini LED…" at bounding box center [301, 345] width 123 height 122
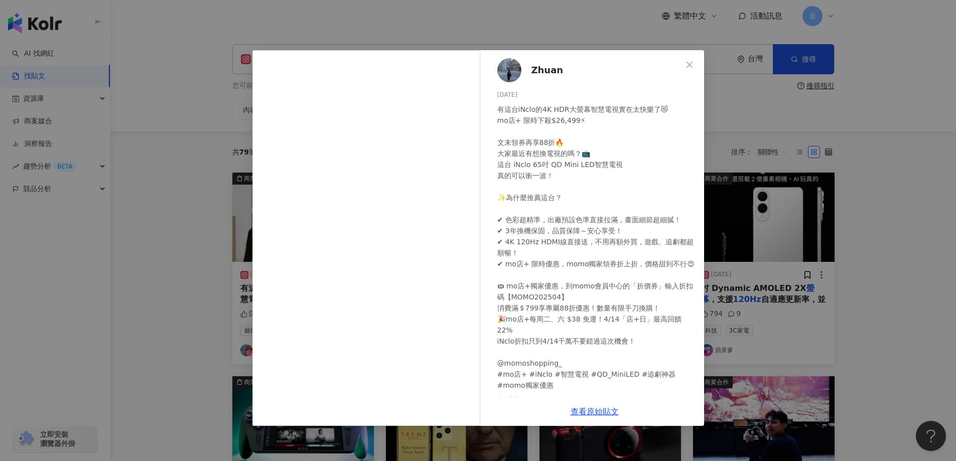
click at [828, 207] on div "Zhuan 2025/4/7 有這台iNclo的4K HDR大螢幕智慧電視實在太快樂了😻 mo店+ 限時下殺$26,499⚡ 文末領券再享88折🔥 大家最近有…" at bounding box center [478, 230] width 956 height 461
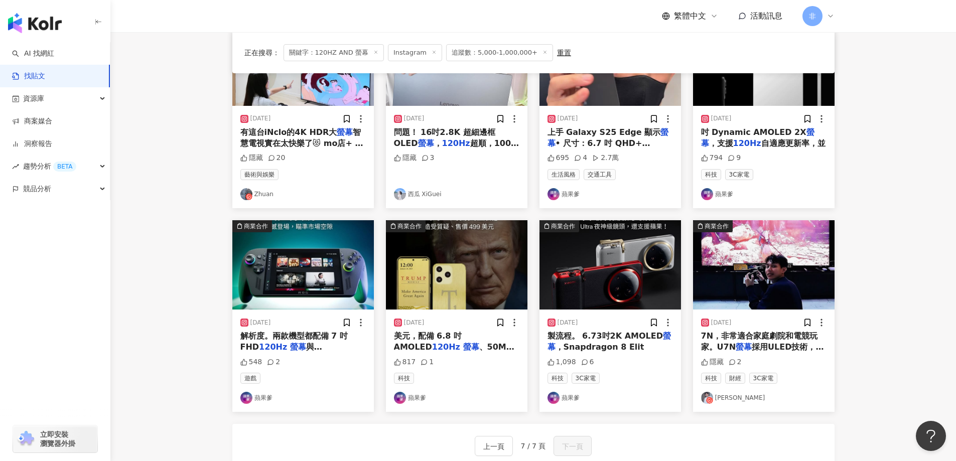
scroll to position [300, 0]
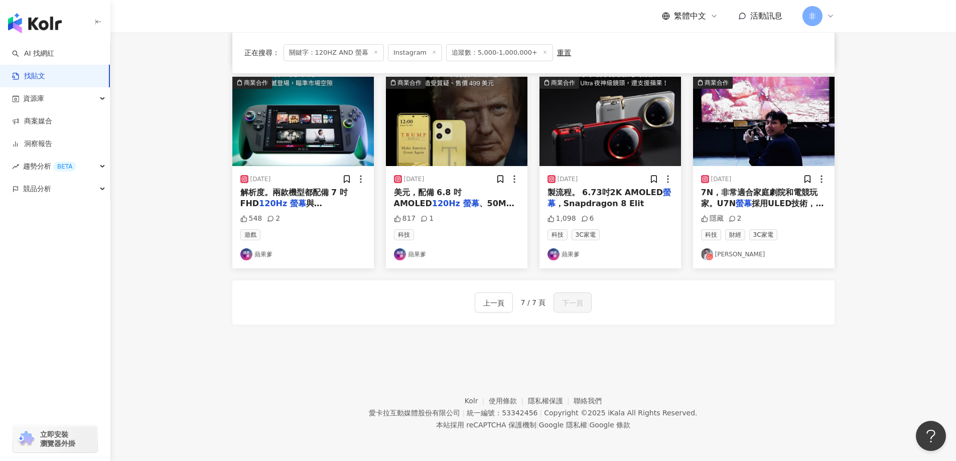
click at [745, 197] on span "7N，非常適合家庭劇院和電競玩家。U7N" at bounding box center [759, 198] width 117 height 21
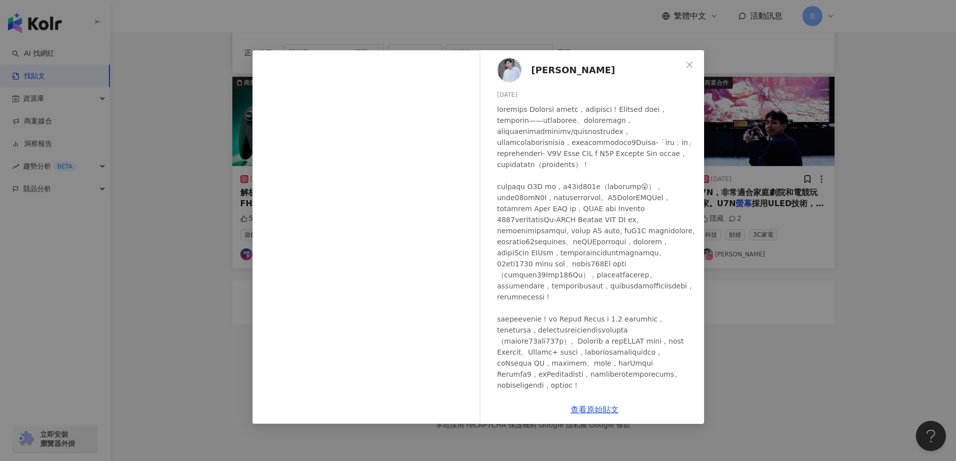
click at [712, 154] on div "謝秉鈞 2025/1/6 隱藏 2 查看原始貼文" at bounding box center [478, 230] width 956 height 461
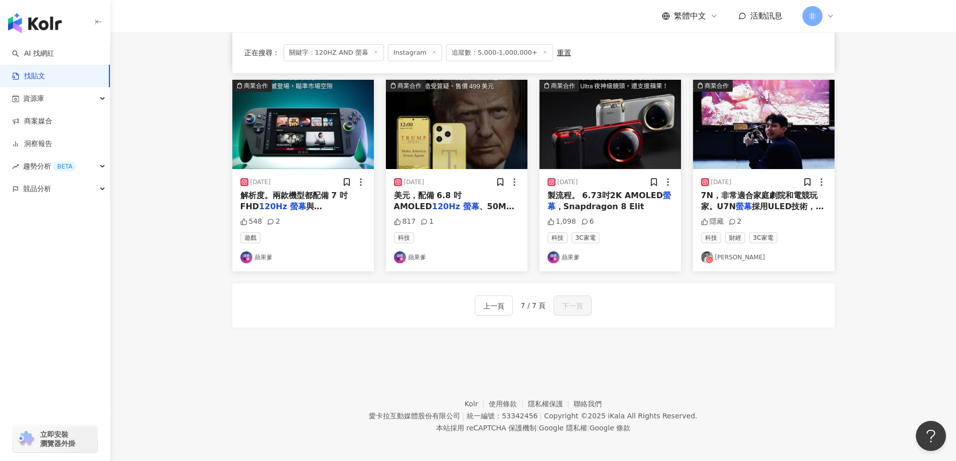
scroll to position [0, 0]
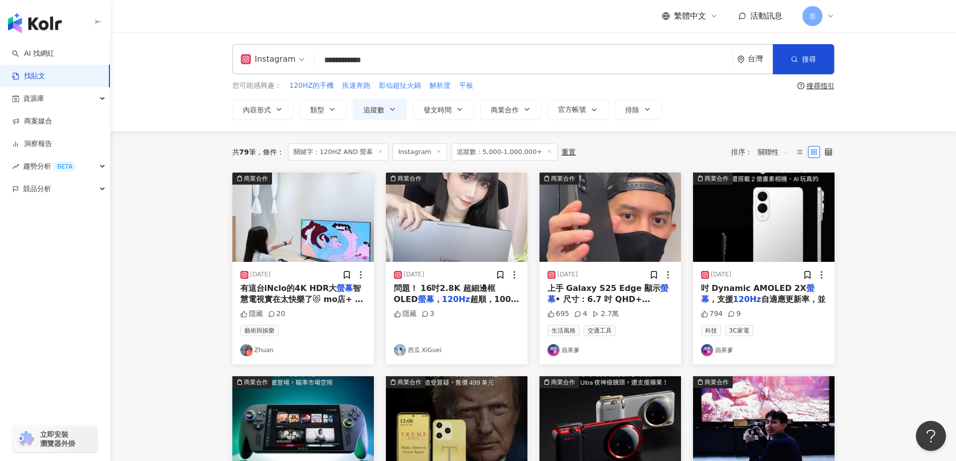
drag, startPoint x: 400, startPoint y: 60, endPoint x: 318, endPoint y: 65, distance: 82.0
click at [319, 65] on input "**********" at bounding box center [524, 60] width 410 height 22
type input "*****"
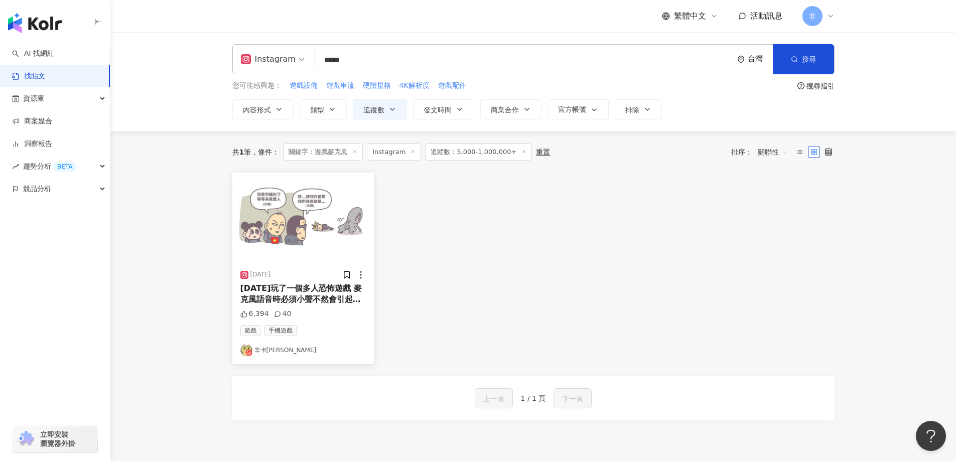
click at [533, 263] on div "2024/6/19 前天玩了一個多人恐怖遊戲 麥克風語音時必須小聲不然會引起怪物注意 然後芽芽在旁邊一直叫=_= #辛卡米克 #sinkcomic 6,394…" at bounding box center [533, 269] width 615 height 192
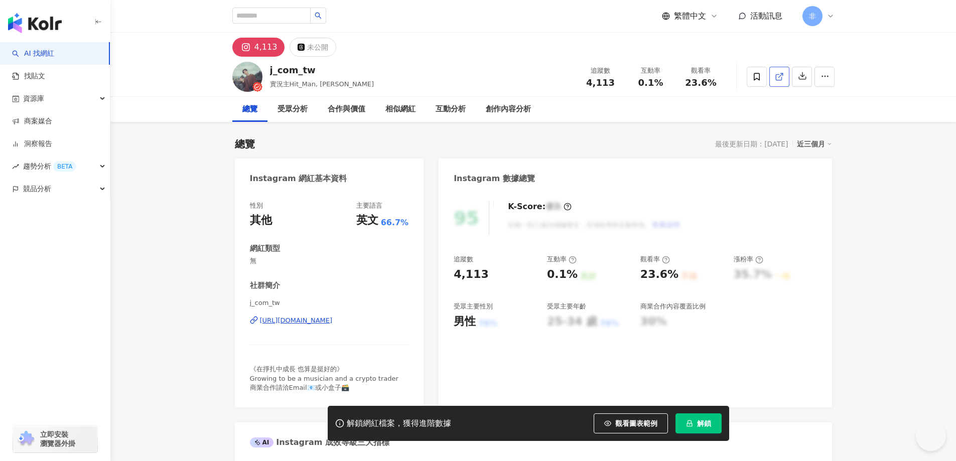
click at [775, 76] on icon at bounding box center [779, 76] width 9 height 9
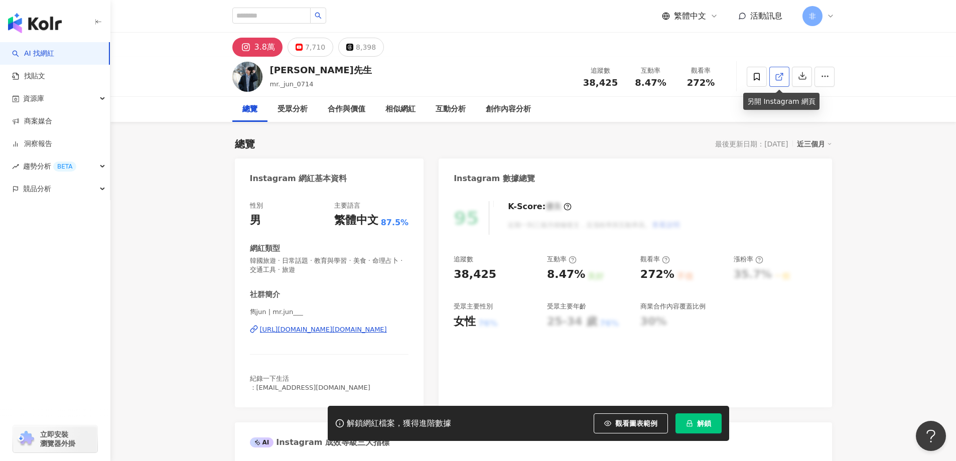
click at [779, 80] on icon at bounding box center [779, 77] width 6 height 6
